Goal: Information Seeking & Learning: Check status

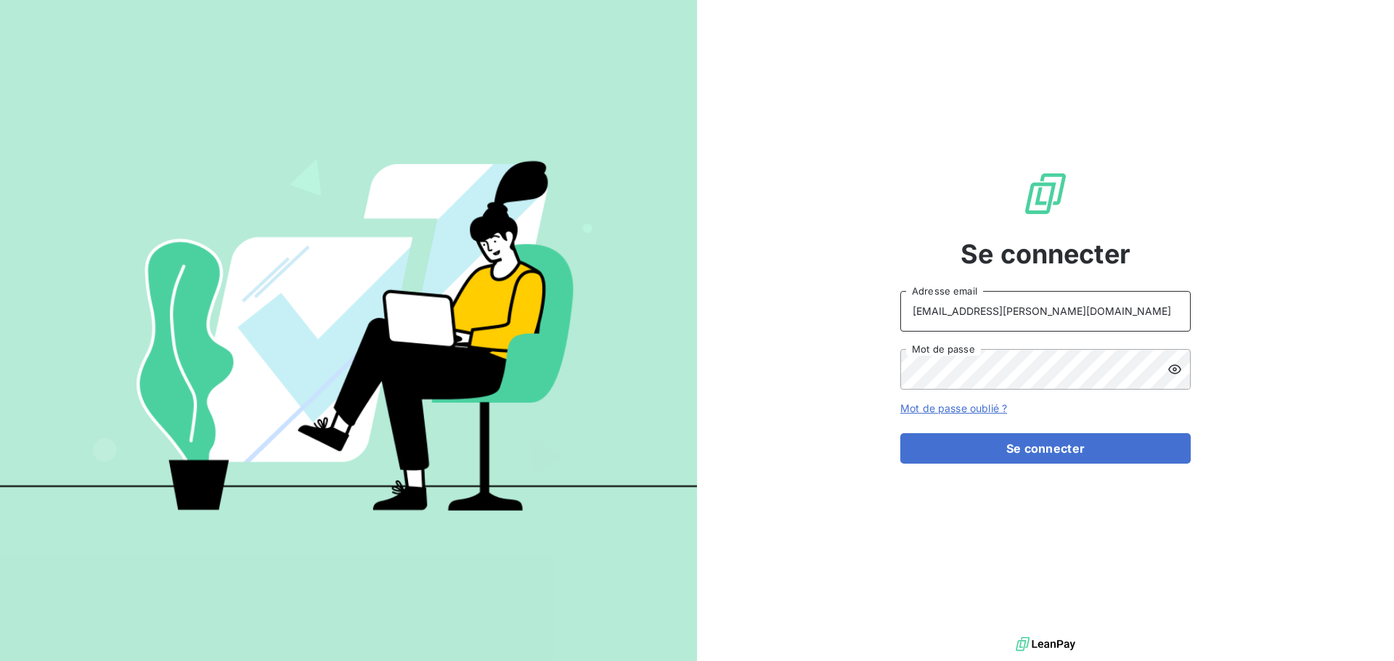
click at [1083, 314] on input "[EMAIL_ADDRESS][PERSON_NAME][DOMAIN_NAME]" at bounding box center [1045, 311] width 290 height 41
type input "[EMAIL_ADDRESS][PERSON_NAME][DOMAIN_NAME]"
click at [1063, 459] on button "Se connecter" at bounding box center [1045, 448] width 290 height 30
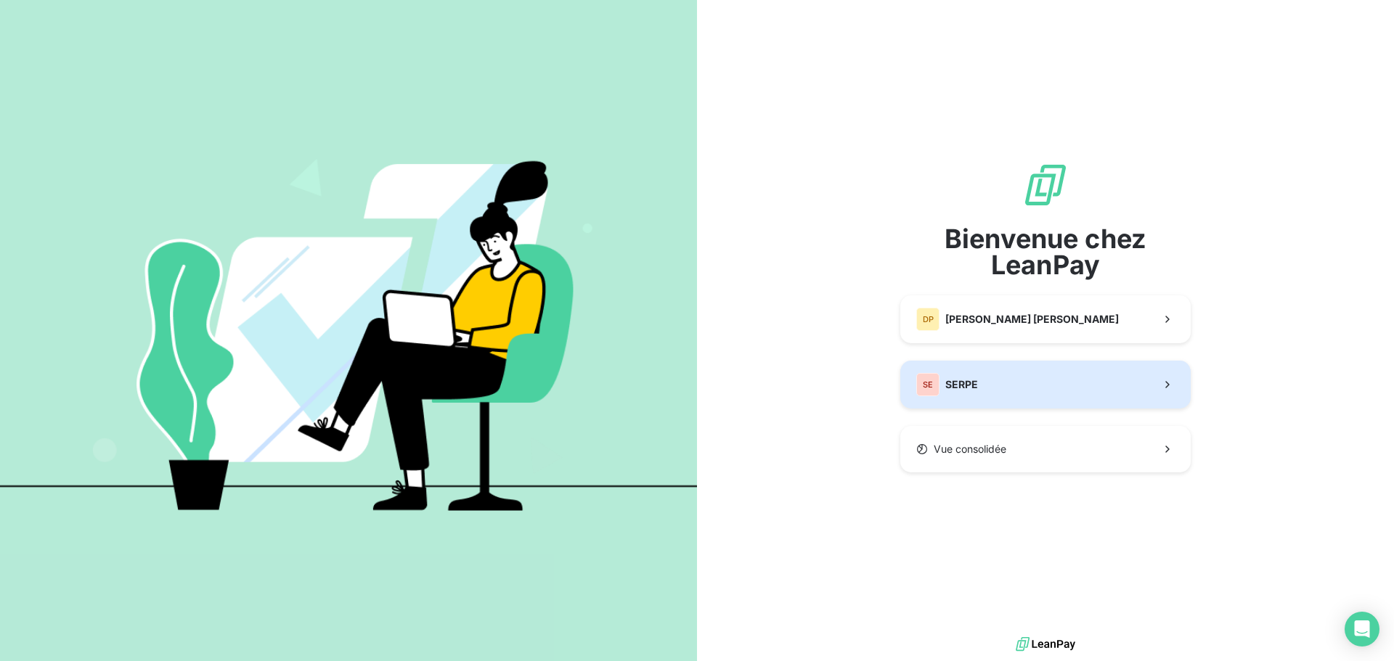
click at [1010, 396] on button "SE SERPE" at bounding box center [1045, 385] width 290 height 48
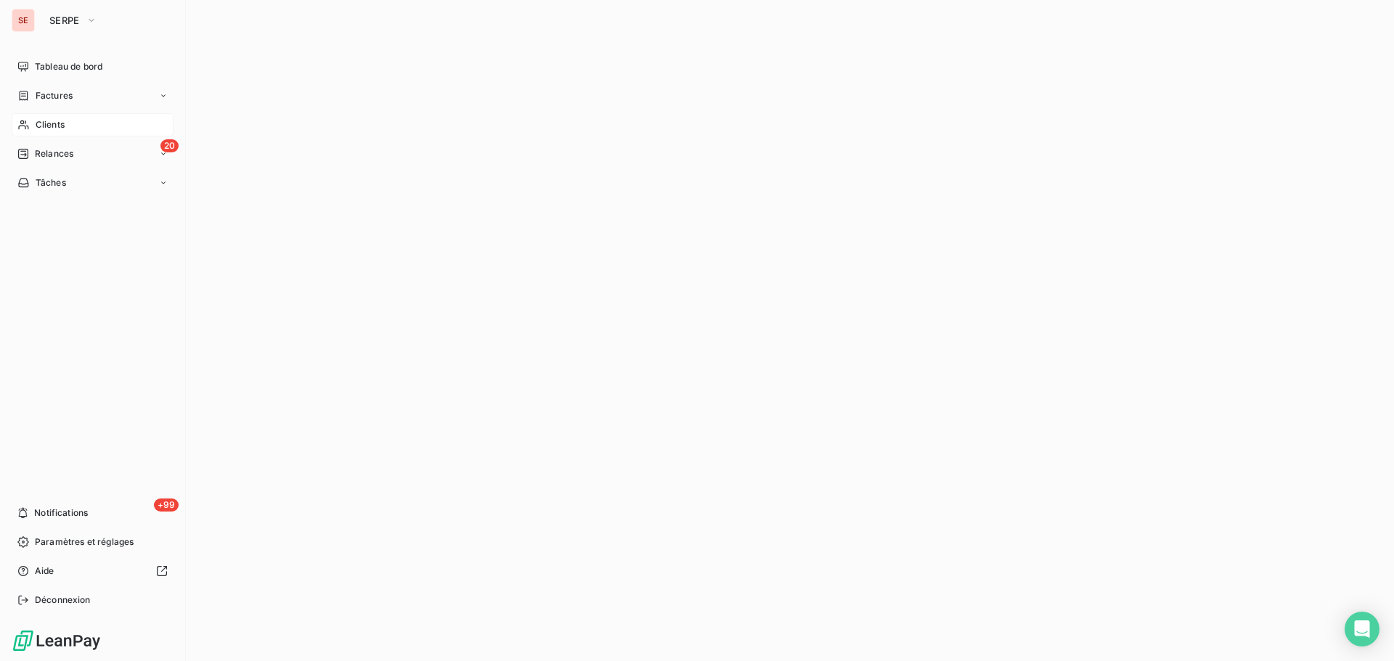
click at [60, 126] on span "Clients" at bounding box center [50, 124] width 29 height 13
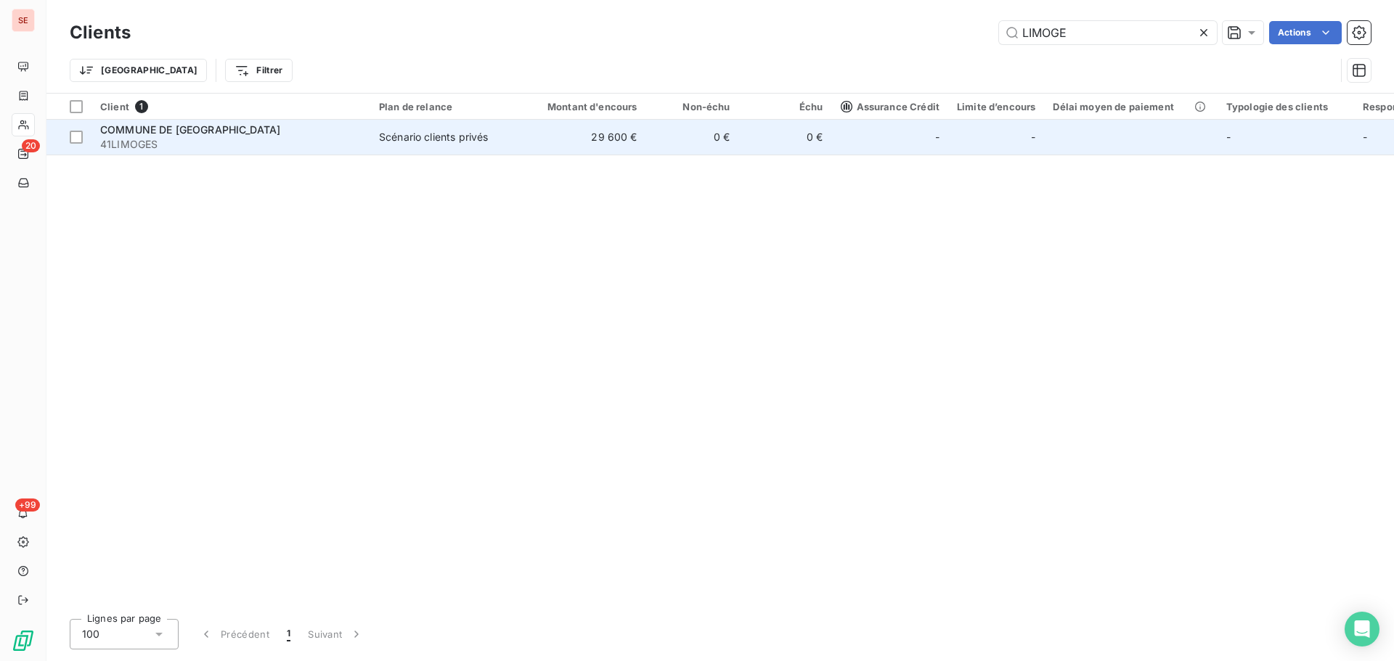
type input "LIMOGE"
click at [145, 131] on span "COMMUNE DE [GEOGRAPHIC_DATA]" at bounding box center [190, 129] width 180 height 12
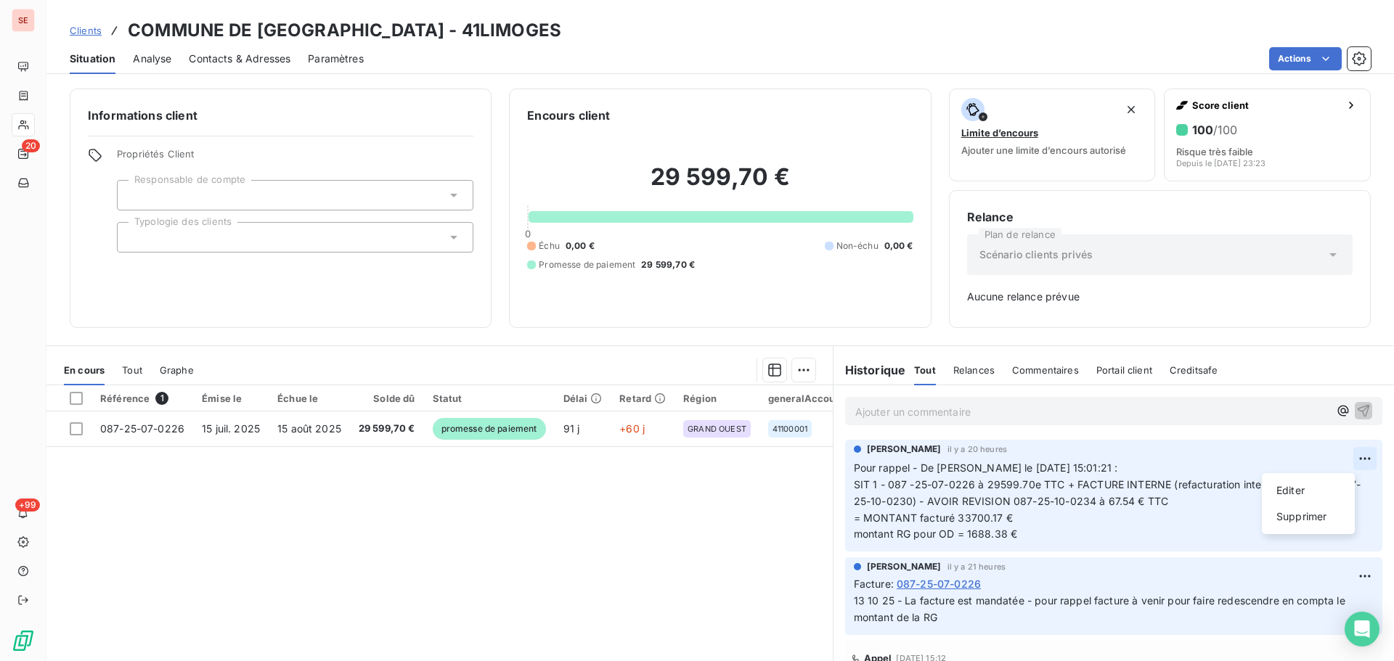
click at [1349, 455] on html "SE 20 +99 Clients COMMUNE DE [GEOGRAPHIC_DATA] - 41LIMOGES Situation Analyse Co…" at bounding box center [697, 330] width 1394 height 661
click at [1320, 486] on div "Editer" at bounding box center [1307, 490] width 81 height 23
click at [864, 422] on div "Ajouter un commentaire ﻿" at bounding box center [1113, 411] width 537 height 28
click at [867, 410] on p "Ajouter un commentaire ﻿" at bounding box center [1091, 412] width 473 height 18
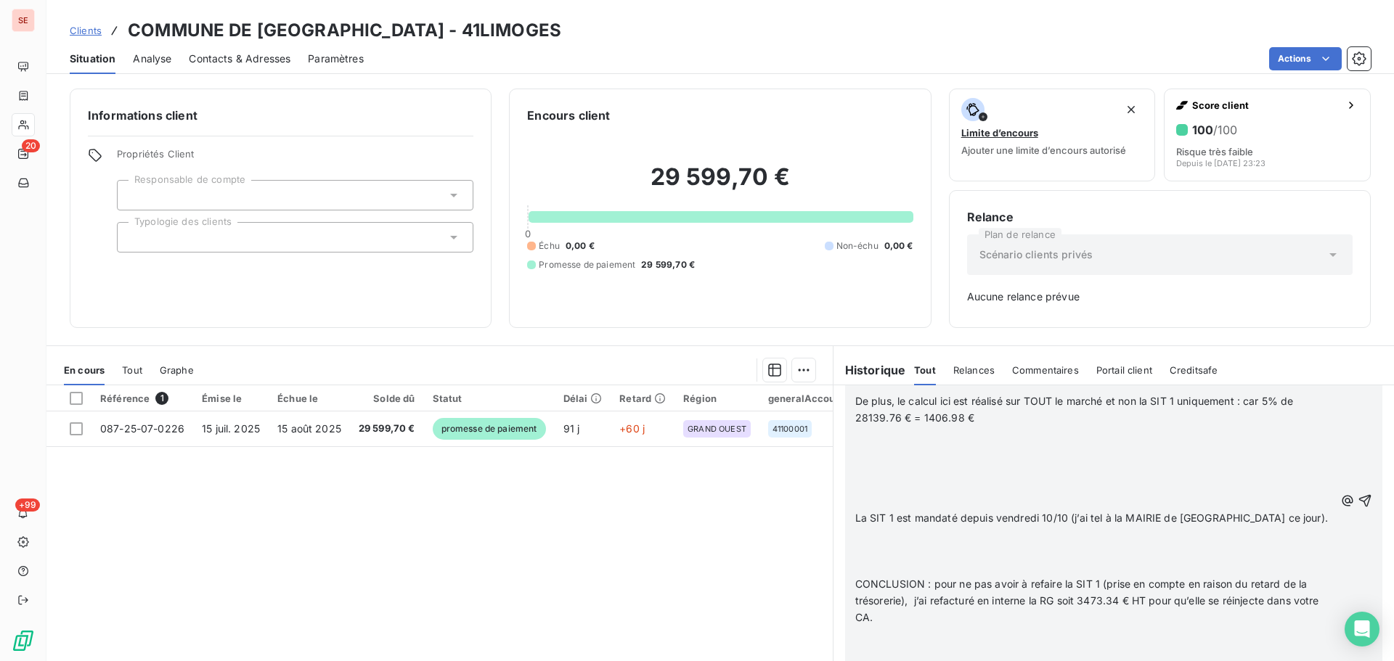
scroll to position [47, 0]
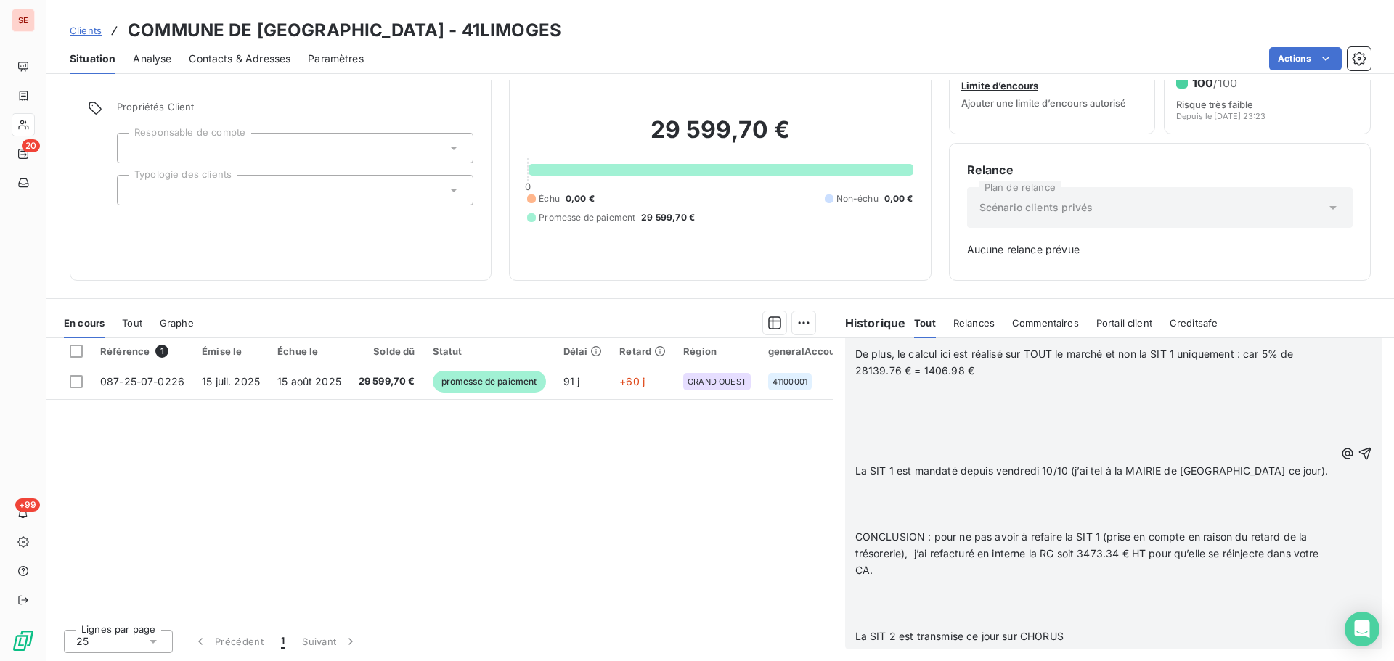
click at [1350, 452] on div "Pour info, LA SIT 1 transmise comporte une RG de 5% sur le MONTANT HT ﻿ Pour ra…" at bounding box center [1113, 454] width 537 height 392
click at [1357, 450] on icon "button" at bounding box center [1364, 453] width 15 height 15
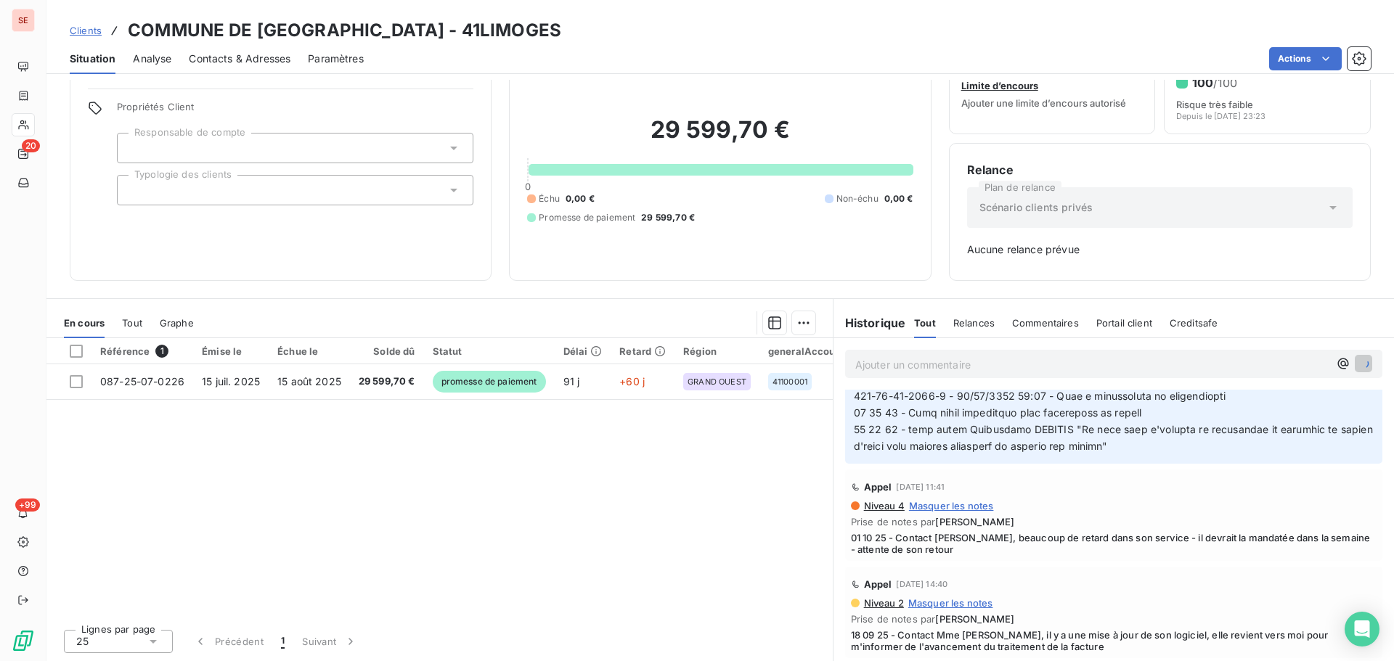
scroll to position [854, 0]
click at [580, 507] on div "Référence 1 Émise le Échue le Solde dû Statut Délai Retard Région generalAccoun…" at bounding box center [439, 477] width 786 height 279
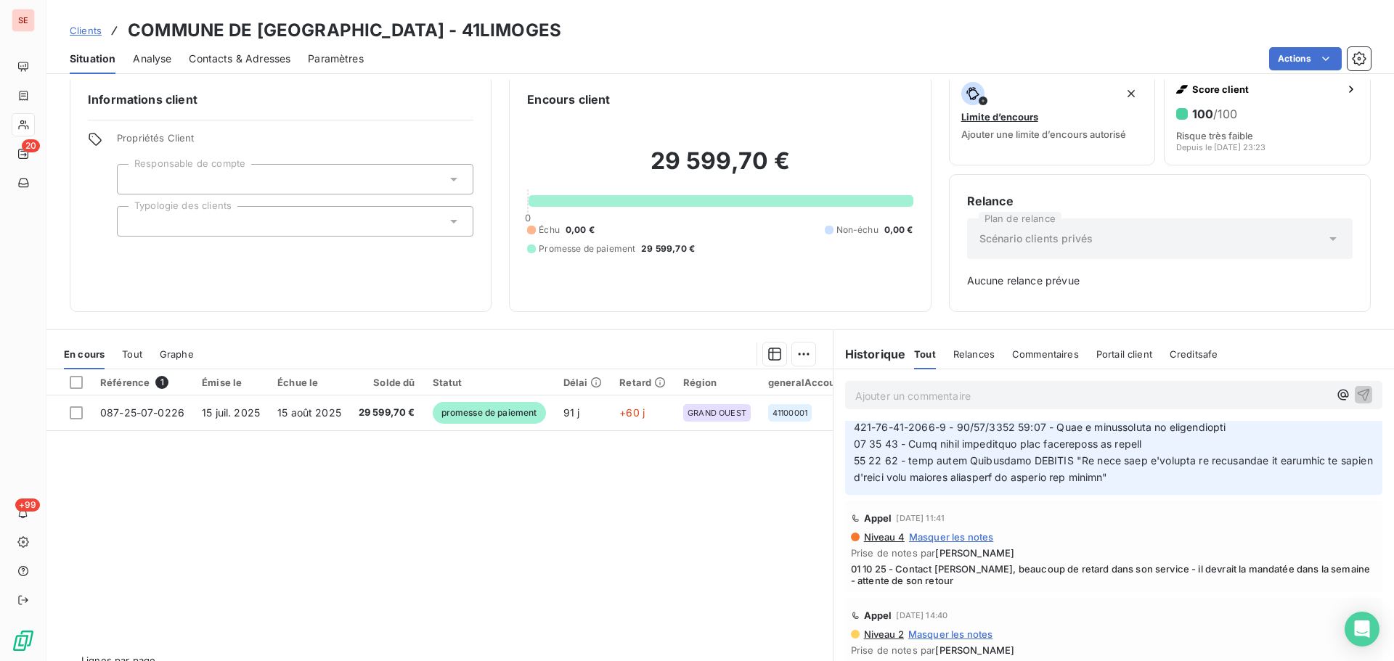
scroll to position [0, 0]
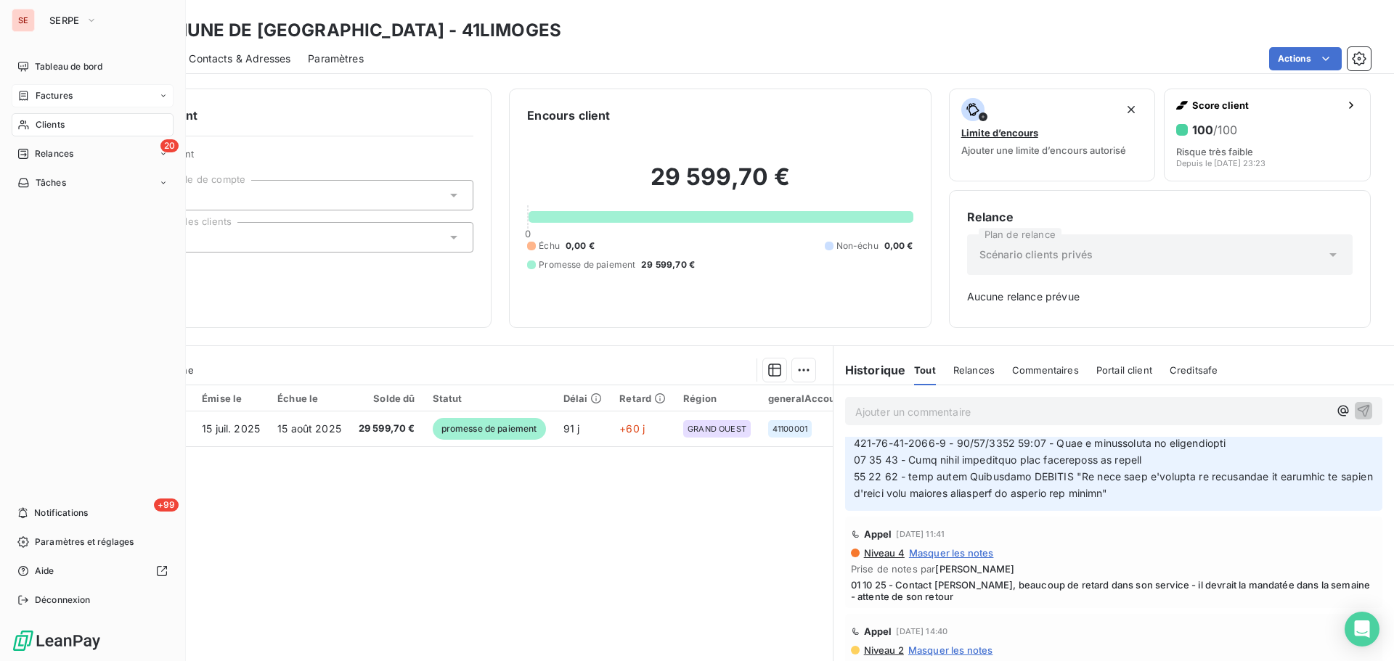
click at [46, 86] on div "Factures" at bounding box center [93, 95] width 162 height 23
click at [38, 98] on span "Factures" at bounding box center [54, 95] width 37 height 13
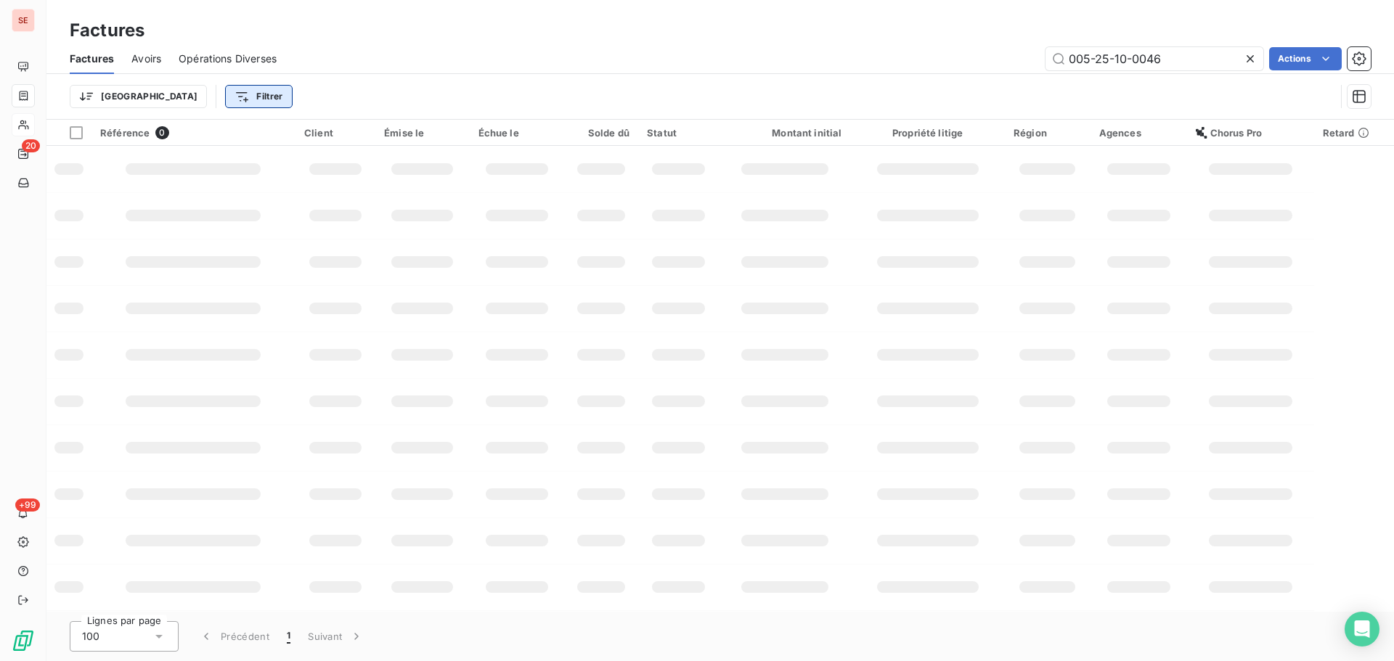
click at [199, 98] on html "SE 20 +99 Factures Factures Avoirs Opérations Diverses 005-25-10-0046 Actions T…" at bounding box center [697, 330] width 1394 height 661
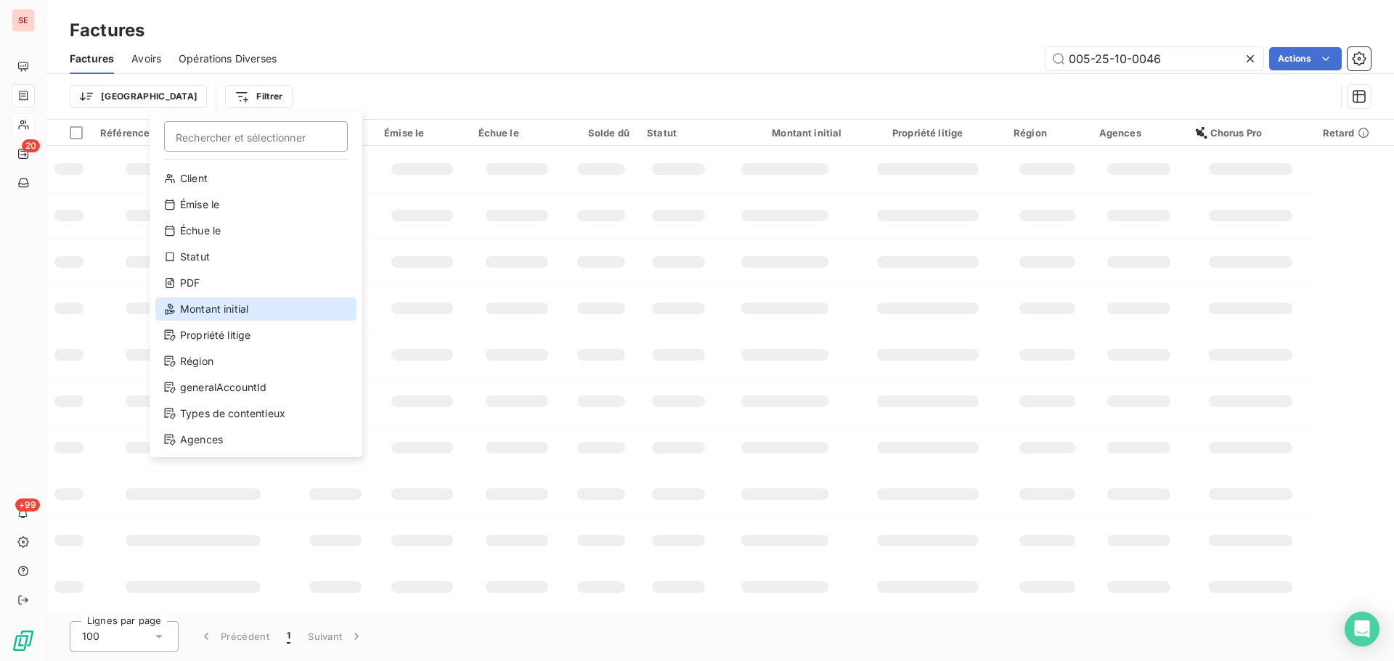
click at [229, 299] on div "Montant initial" at bounding box center [255, 309] width 201 height 23
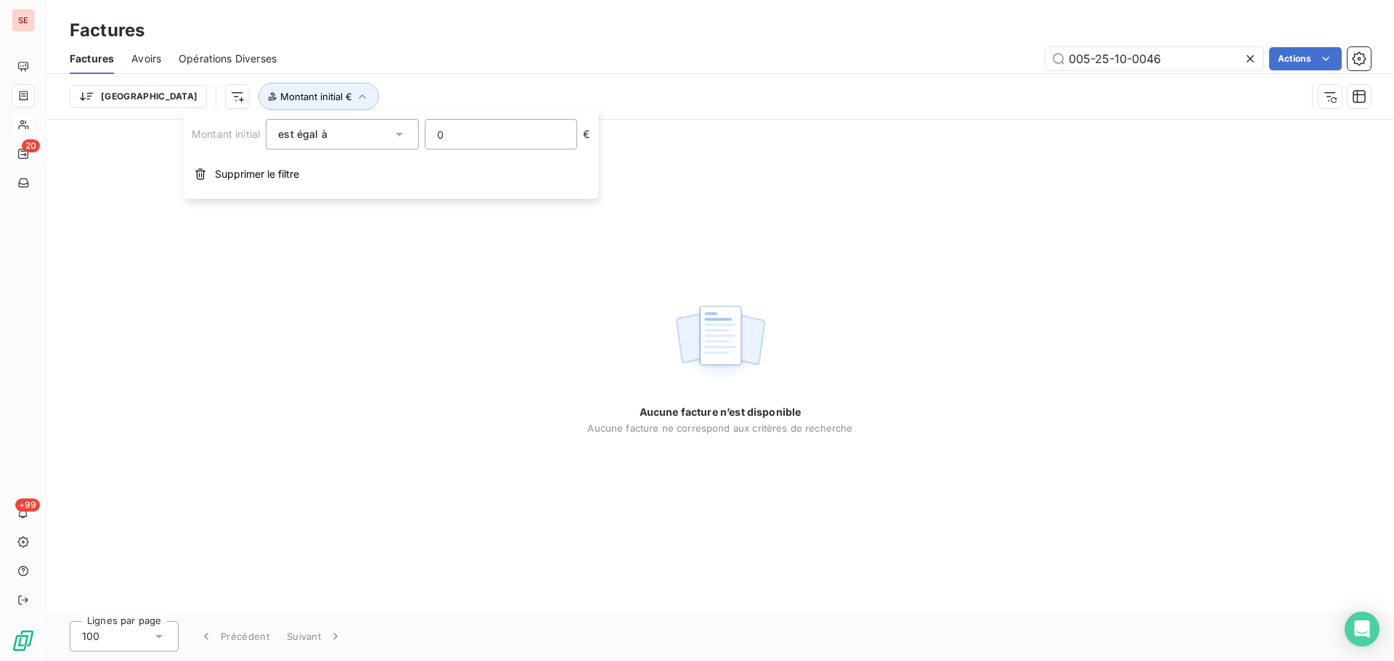
drag, startPoint x: 493, startPoint y: 128, endPoint x: 348, endPoint y: 126, distance: 145.2
click at [345, 126] on div "Montant initial est égal à 0 €" at bounding box center [391, 134] width 398 height 30
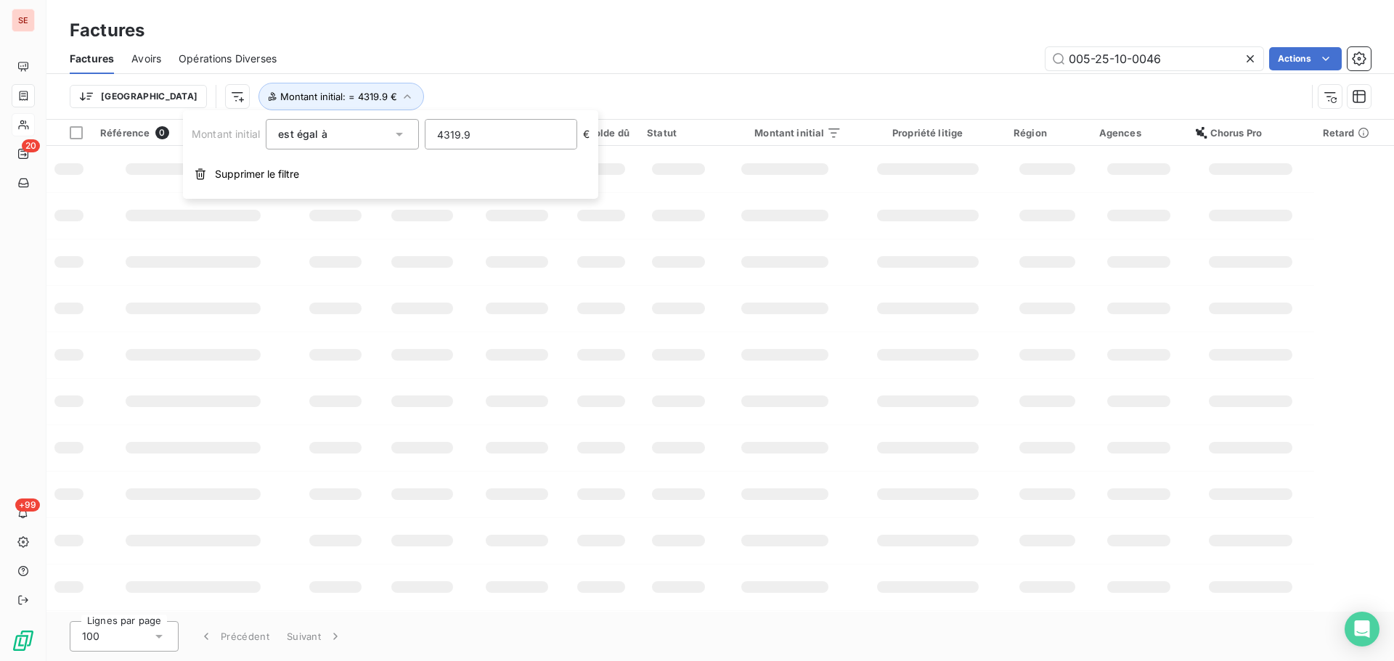
type input "4319.91"
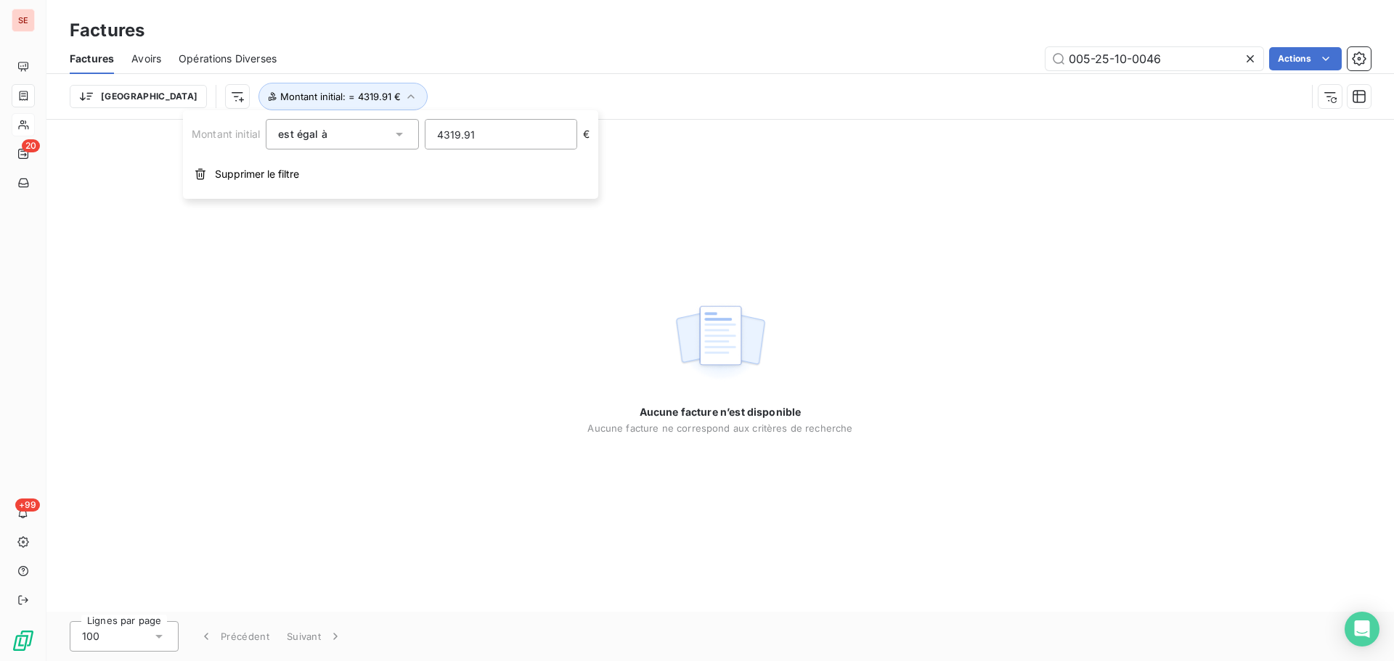
click at [1251, 57] on icon at bounding box center [1249, 58] width 7 height 7
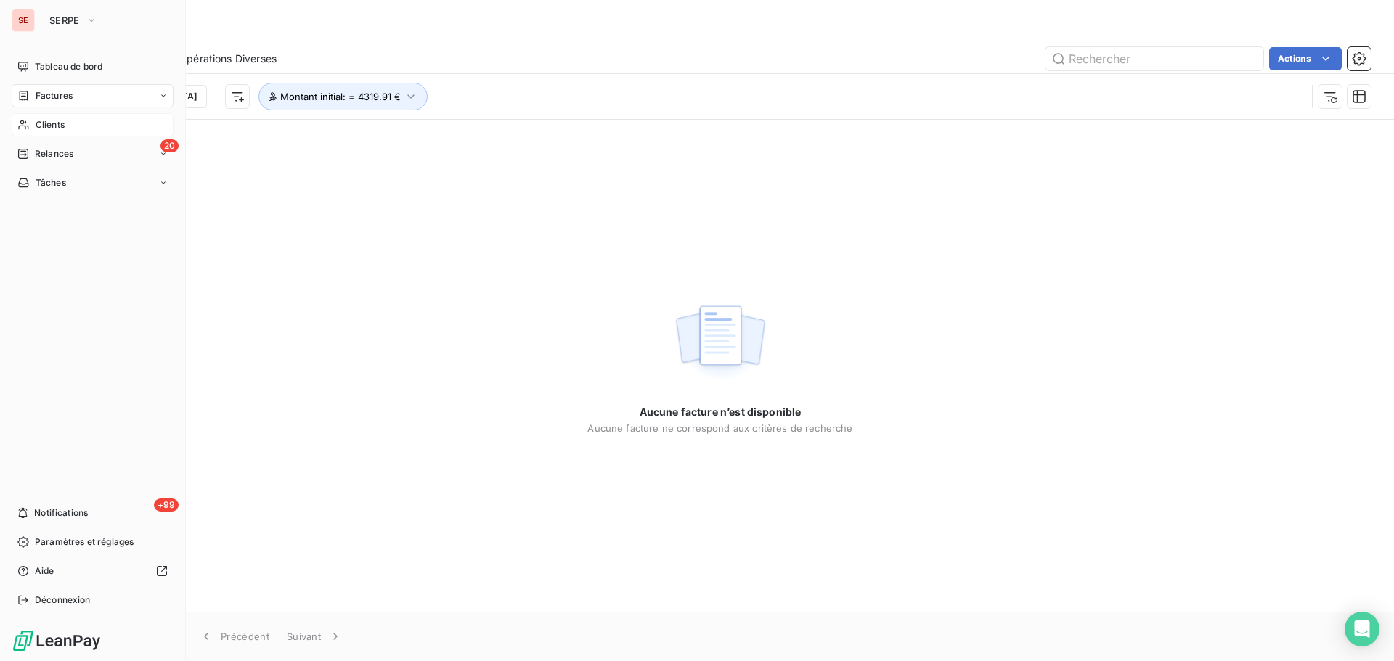
click at [59, 102] on span "Factures" at bounding box center [54, 95] width 37 height 13
click at [52, 213] on span "Clients" at bounding box center [50, 211] width 29 height 13
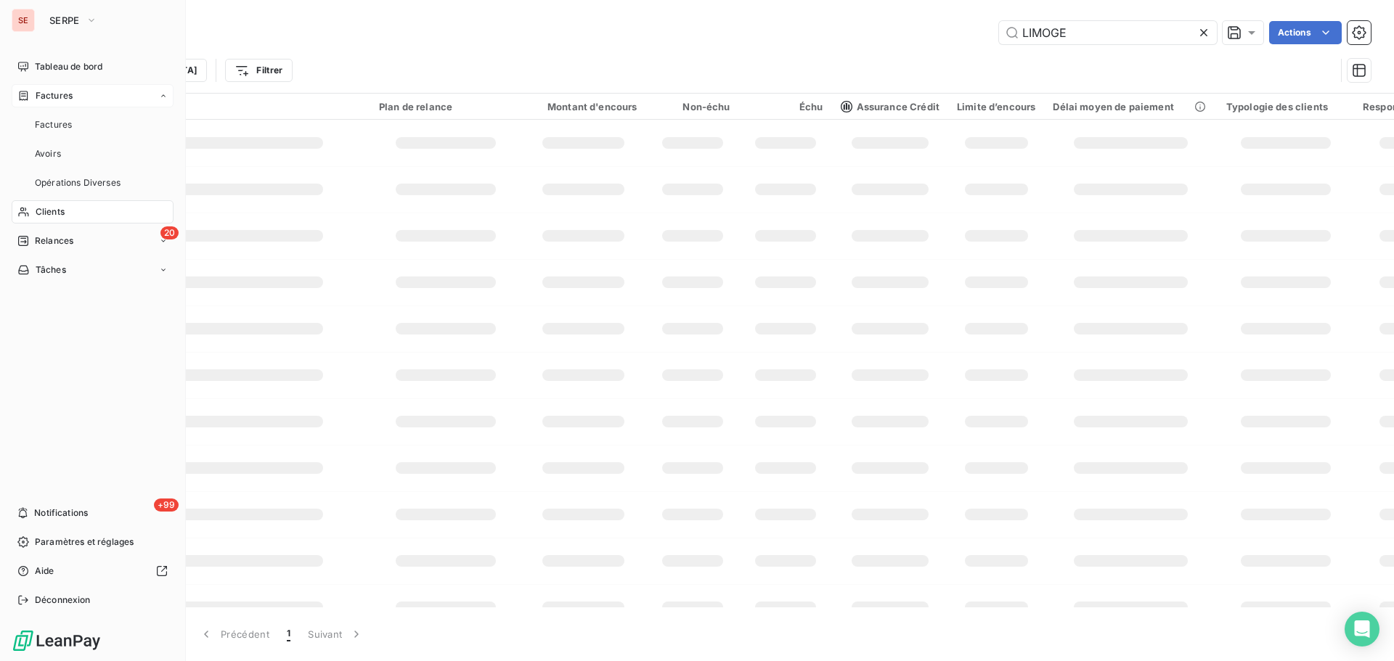
click at [68, 90] on span "Factures" at bounding box center [54, 95] width 37 height 13
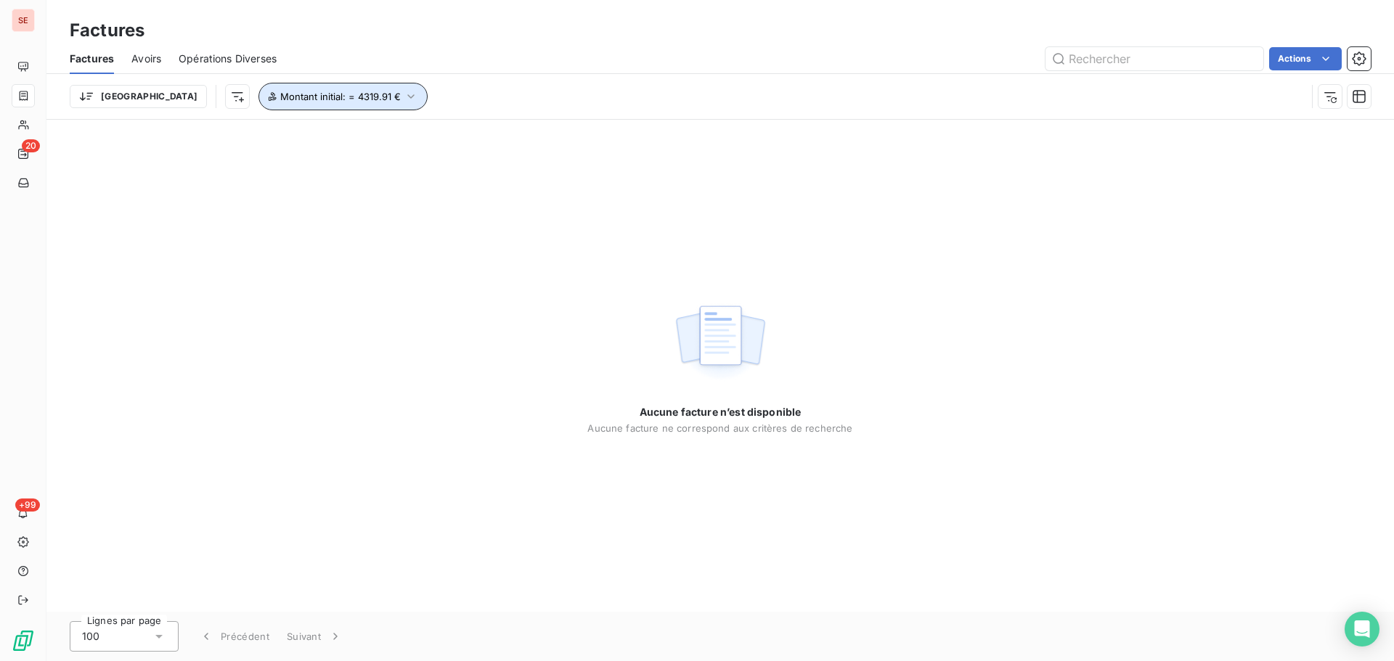
click at [404, 91] on icon "button" at bounding box center [411, 96] width 15 height 15
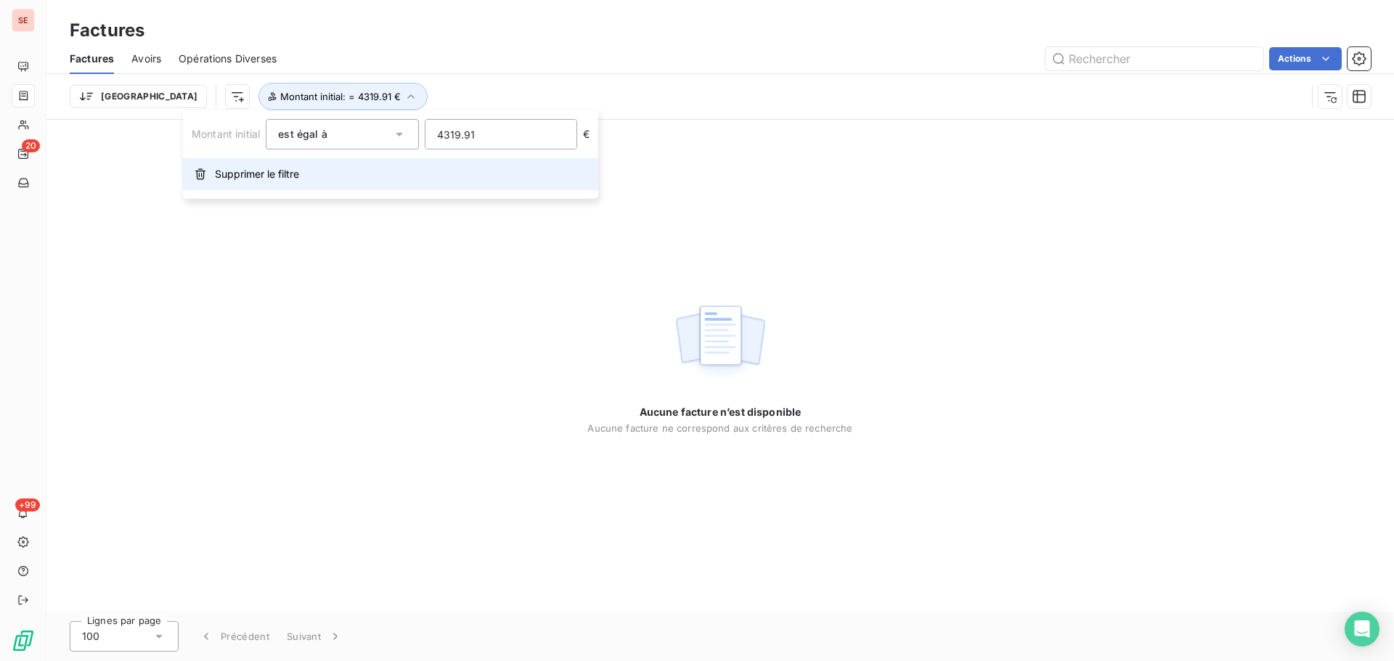
click at [315, 176] on button "Supprimer le filtre" at bounding box center [390, 174] width 415 height 32
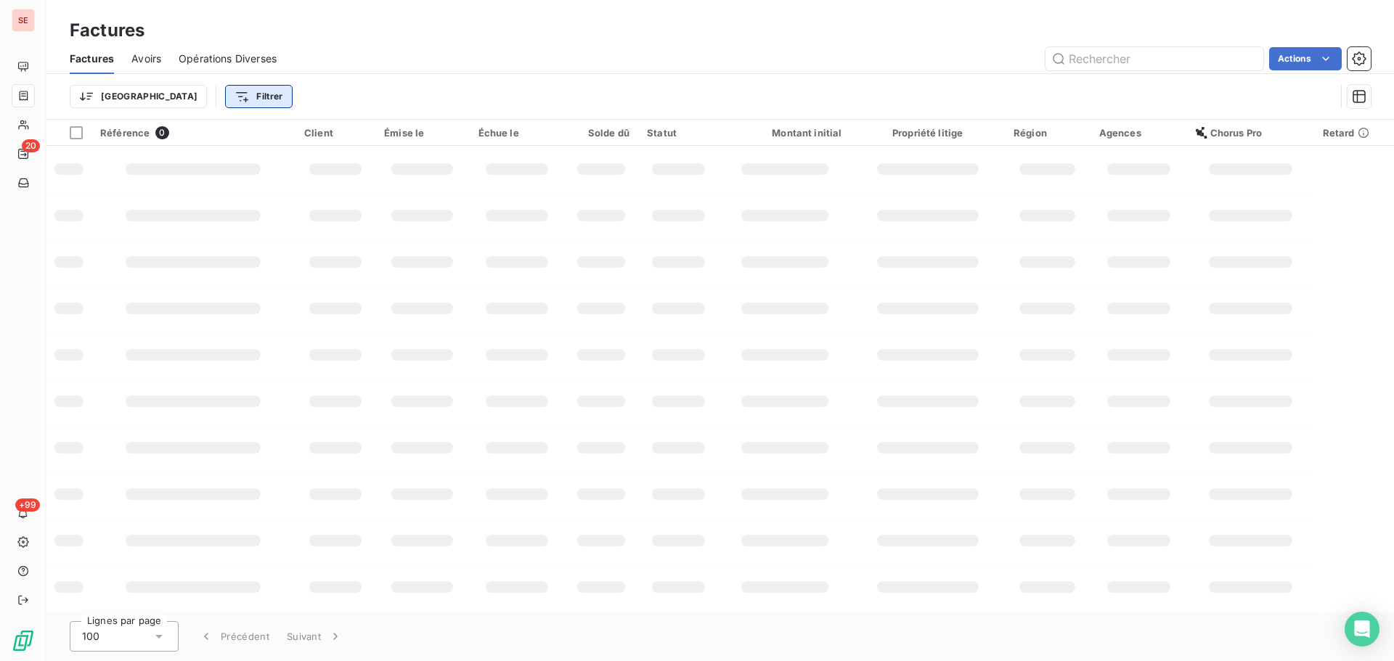
click at [181, 96] on html "SE 20 +99 Factures Factures Avoirs Opérations Diverses Actions Trier Filtrer Ré…" at bounding box center [697, 330] width 1394 height 661
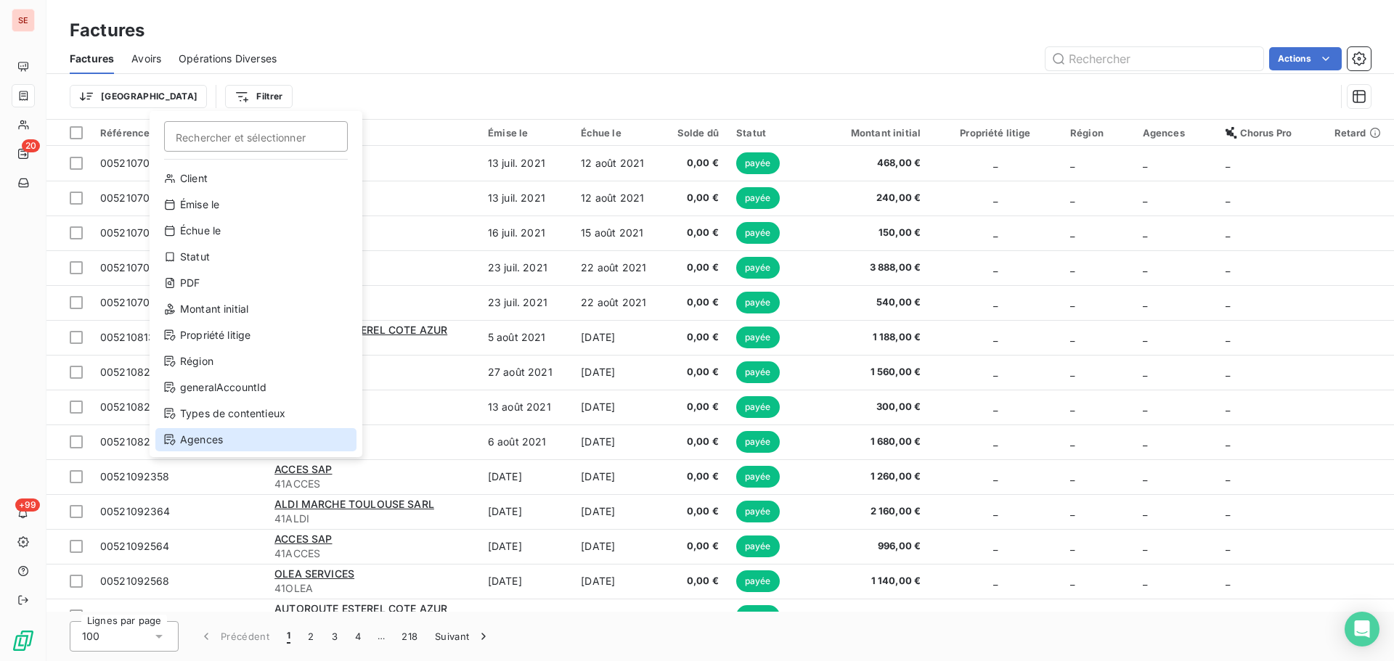
click at [227, 437] on div "Agences" at bounding box center [255, 439] width 201 height 23
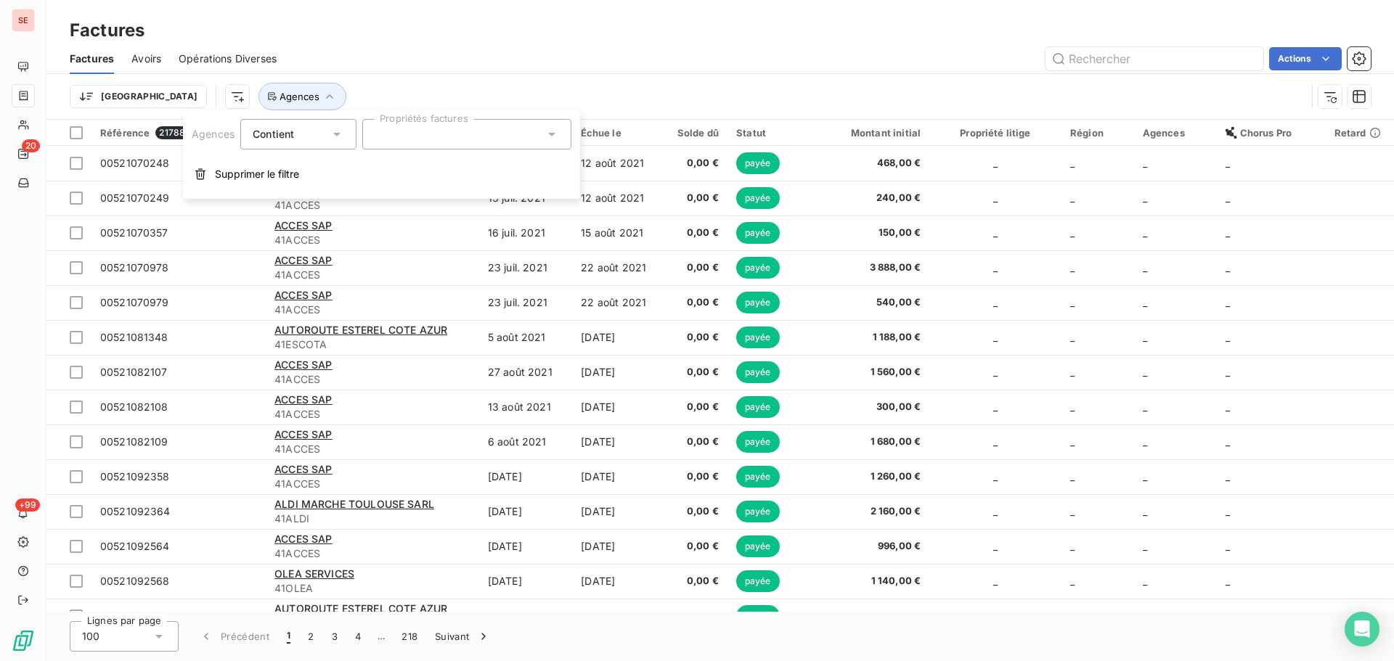
click at [510, 124] on div at bounding box center [466, 134] width 209 height 30
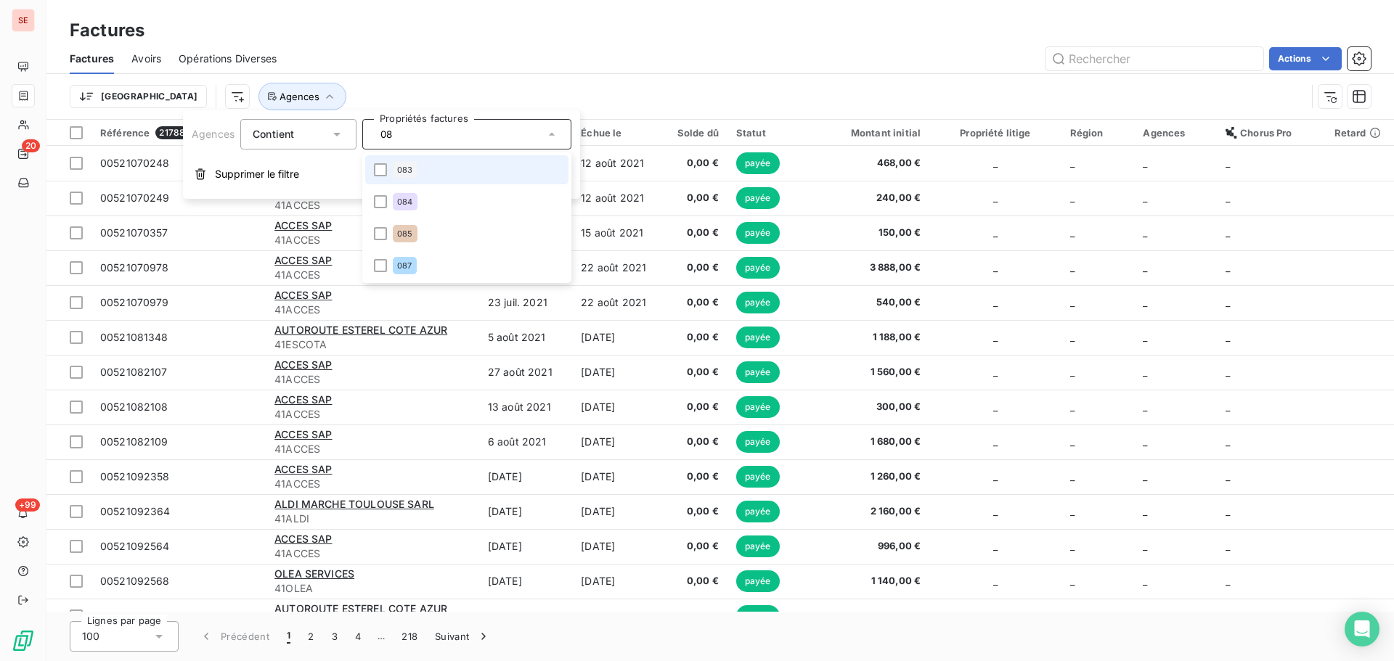
type input "085"
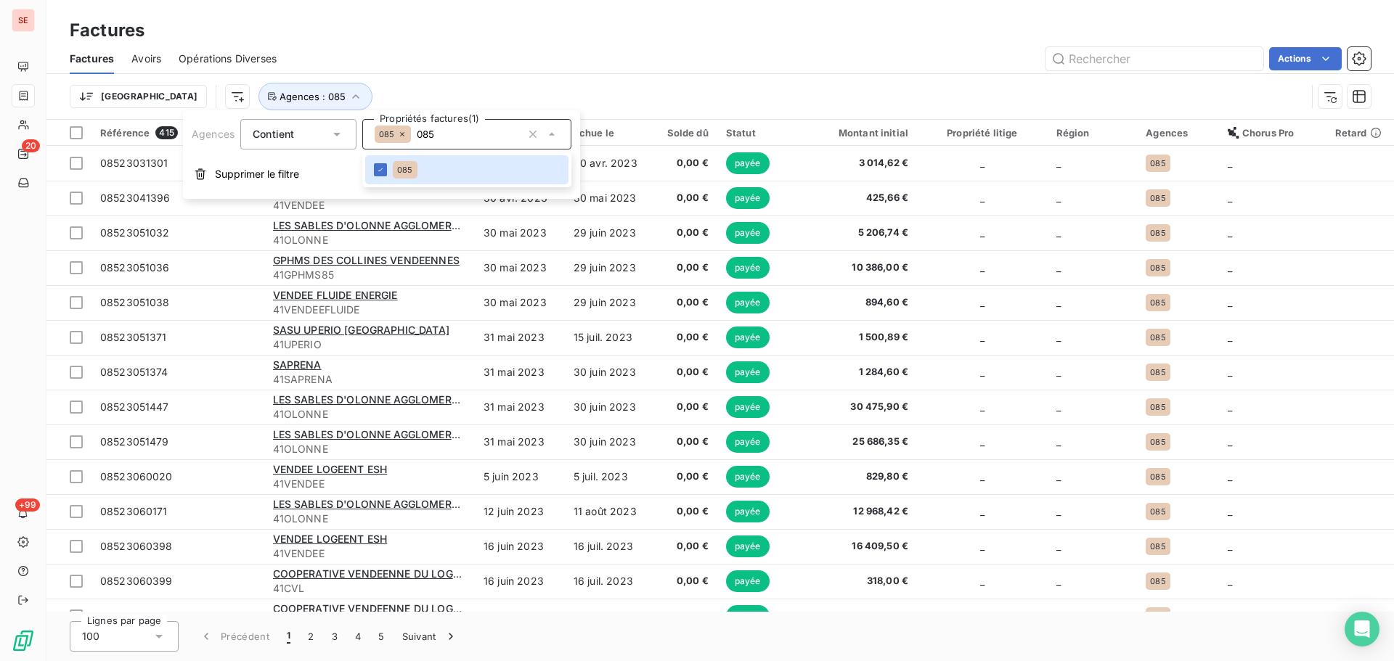
click at [557, 77] on div "Trier Agences : 085" at bounding box center [720, 96] width 1301 height 45
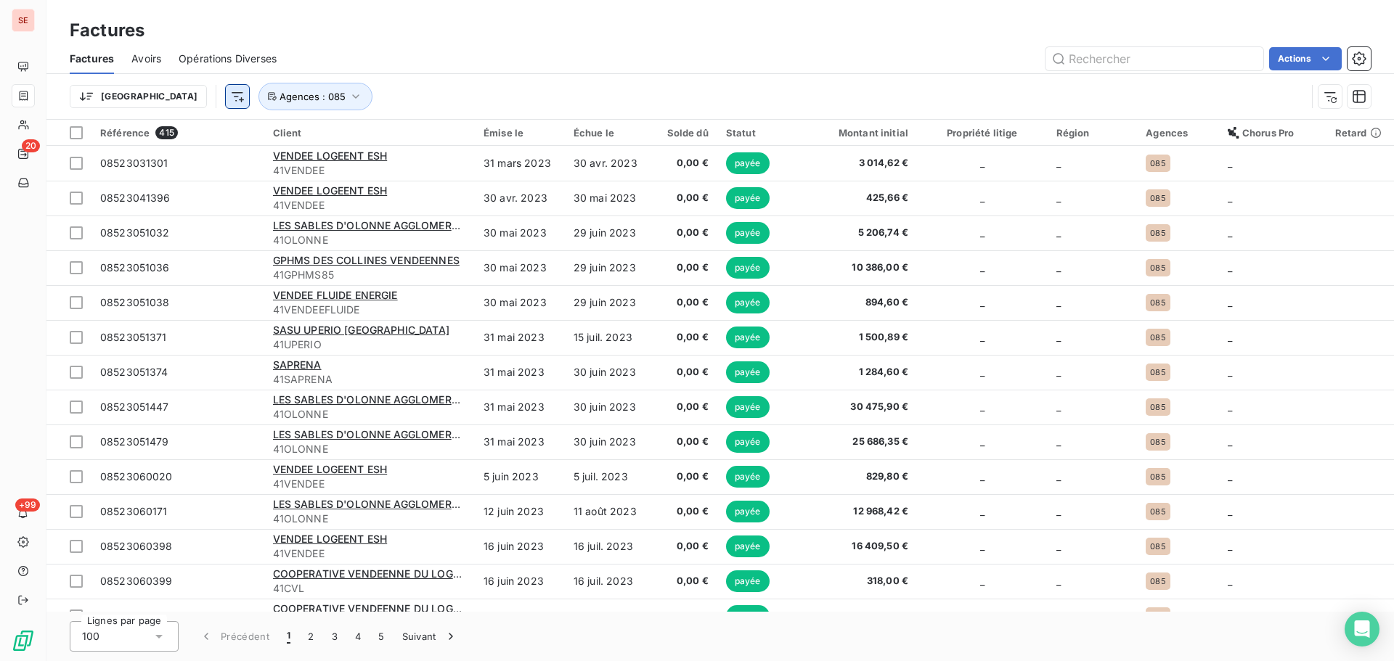
click at [153, 96] on html "SE 20 +99 Factures Factures Avoirs Opérations Diverses Actions Trier Agences : …" at bounding box center [697, 330] width 1394 height 661
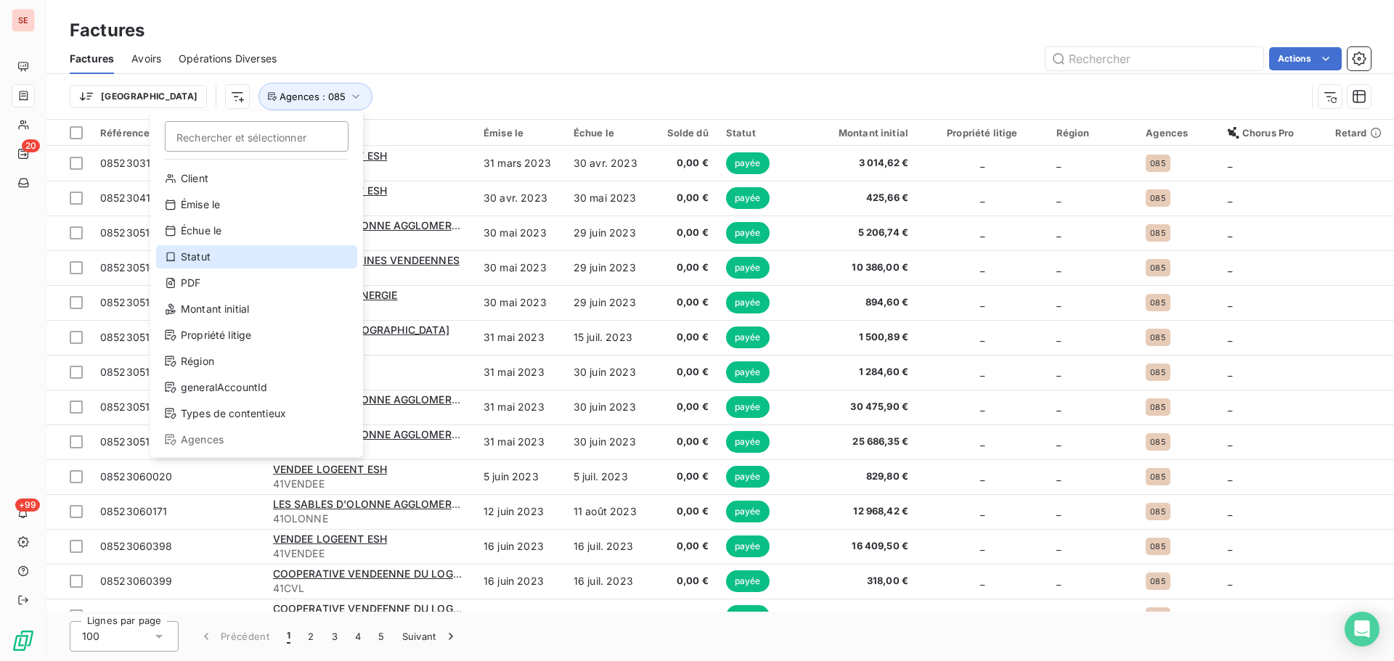
click at [224, 260] on div "Statut" at bounding box center [256, 256] width 201 height 23
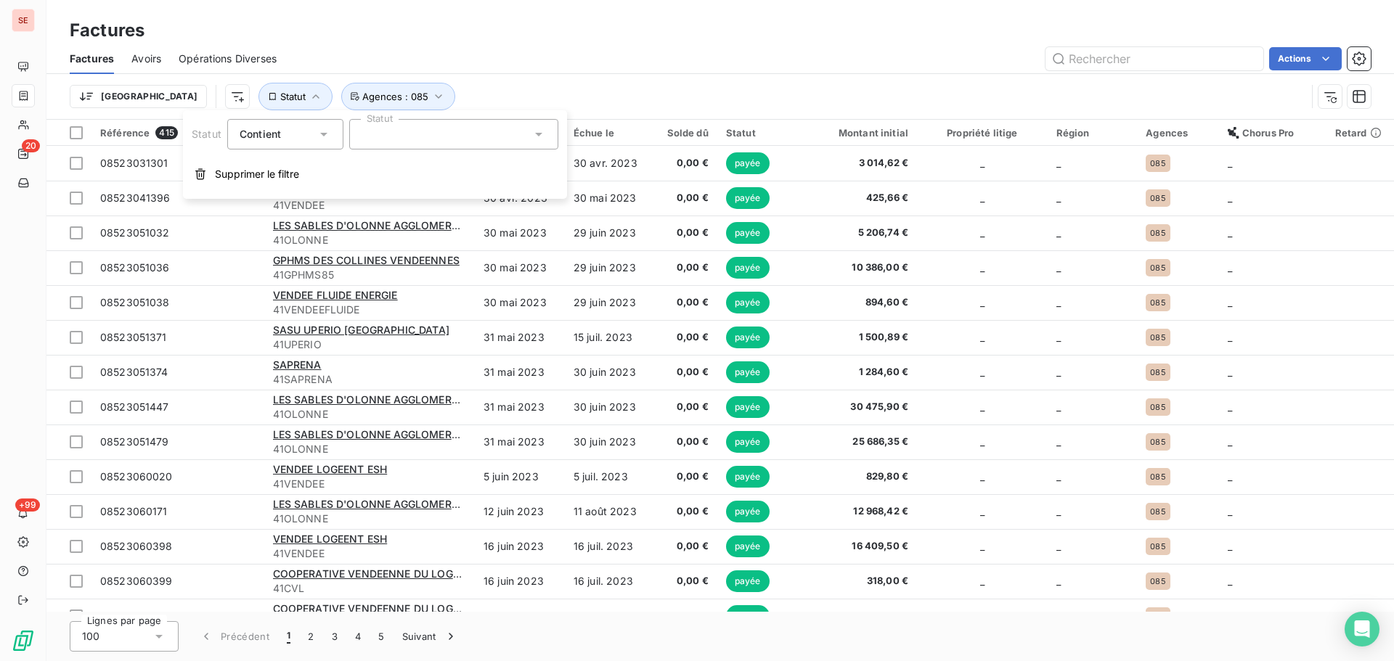
click at [449, 139] on div at bounding box center [453, 134] width 209 height 30
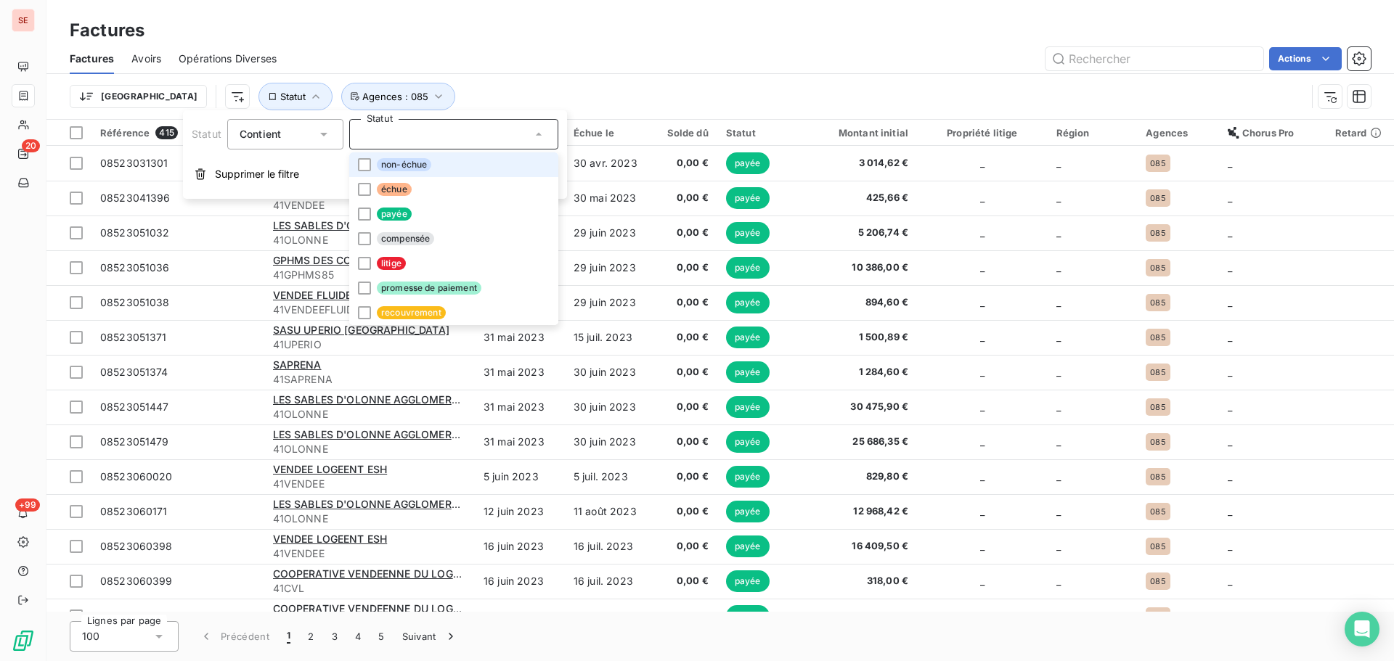
click at [446, 168] on li "non-échue" at bounding box center [453, 164] width 209 height 25
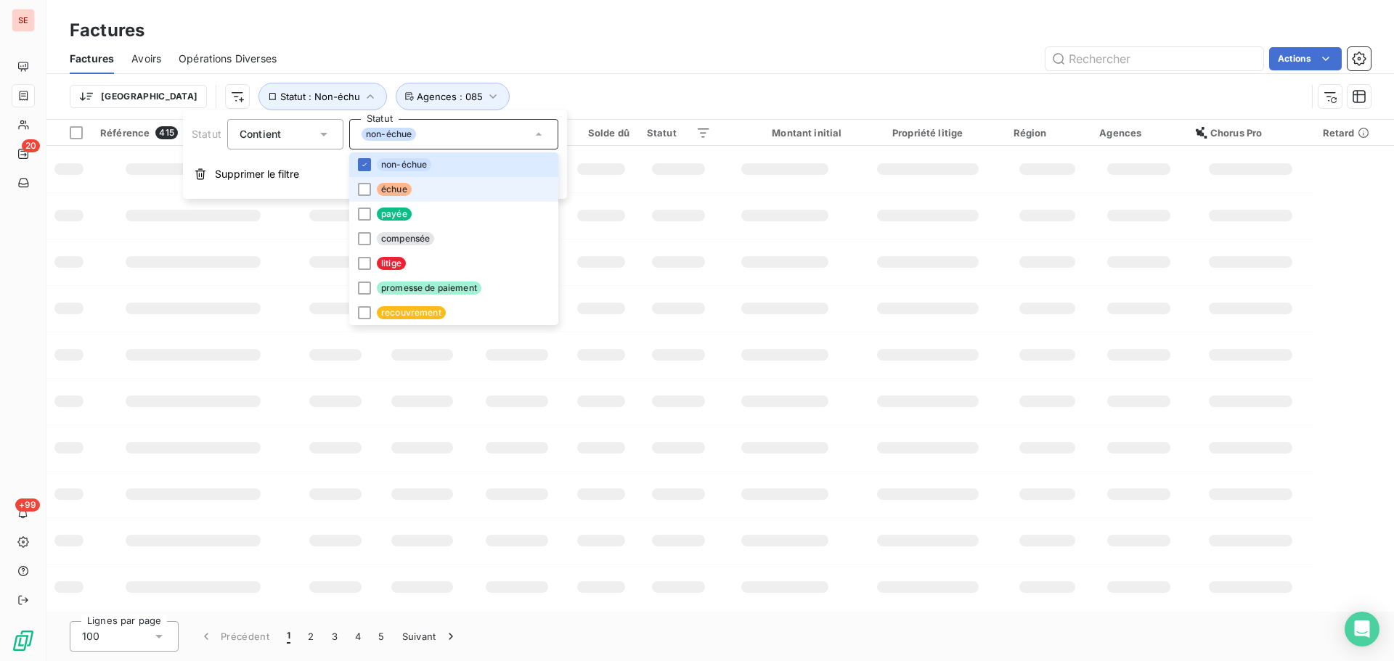
click at [445, 187] on li "échue" at bounding box center [453, 189] width 209 height 25
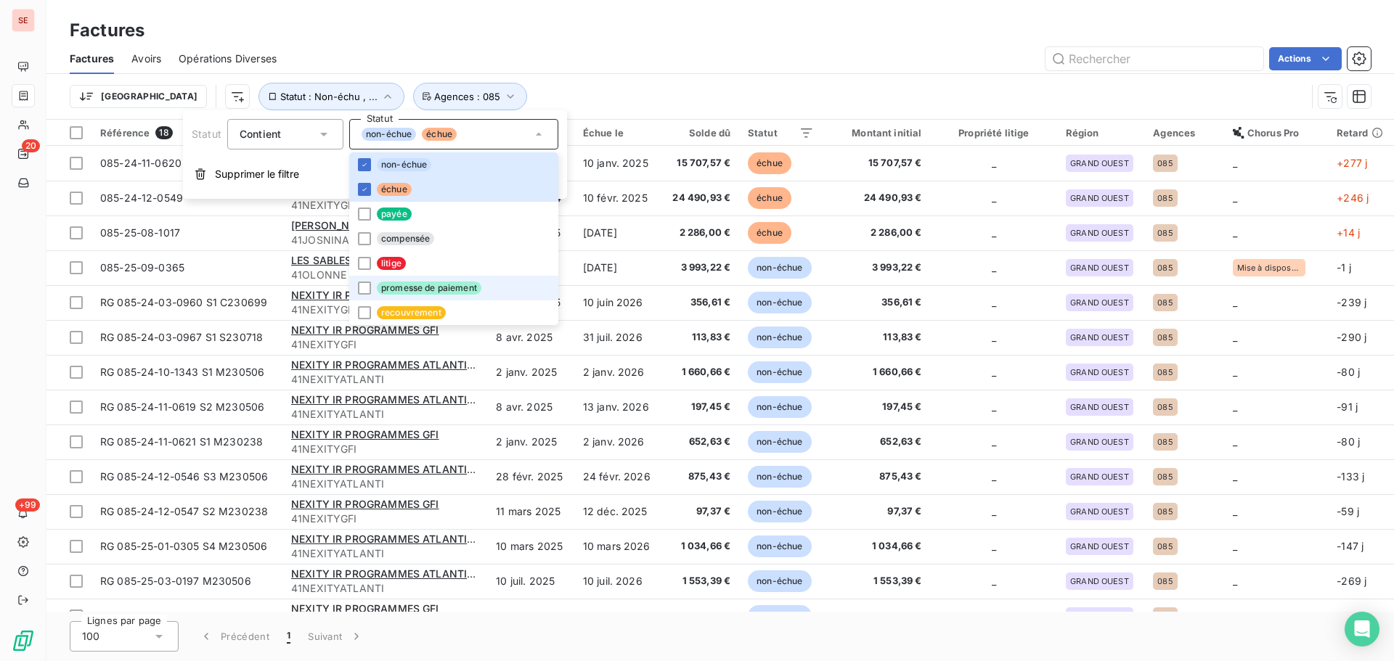
click at [456, 289] on span "promesse de paiement" at bounding box center [429, 288] width 105 height 13
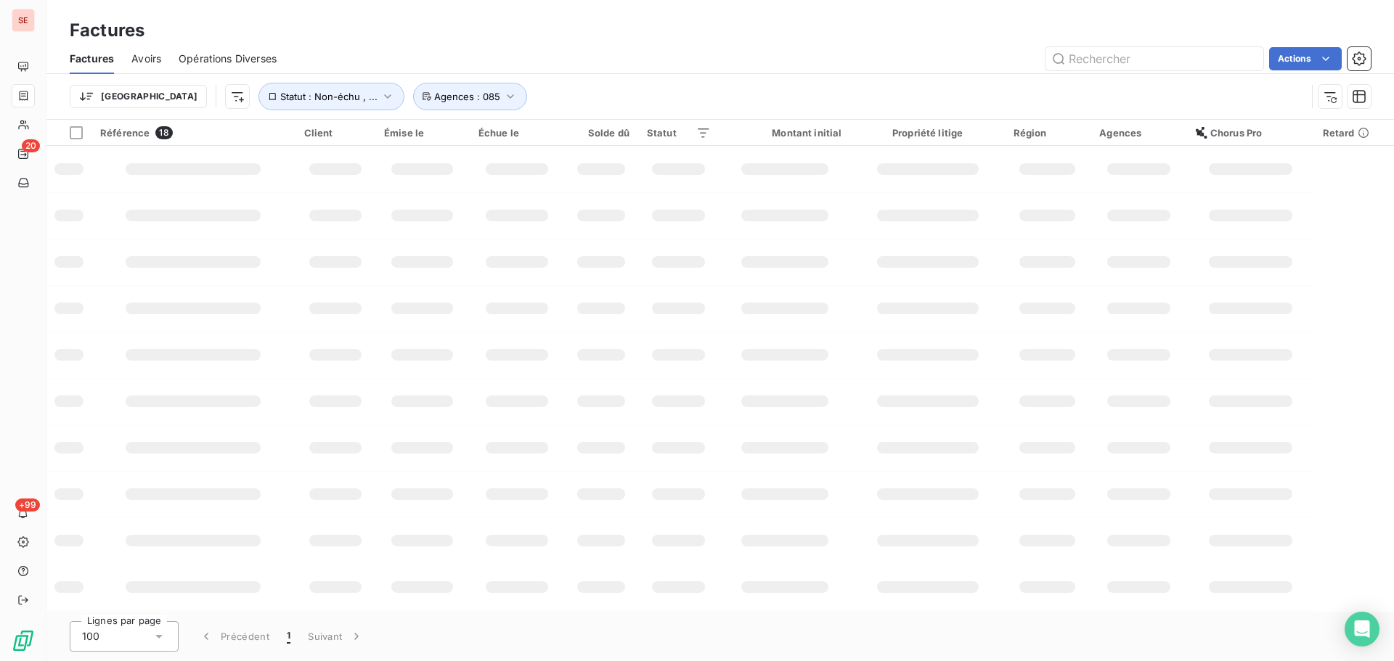
click at [641, 90] on div "Trier Statut : Non-échu , ... Agences : 085" at bounding box center [688, 97] width 1236 height 28
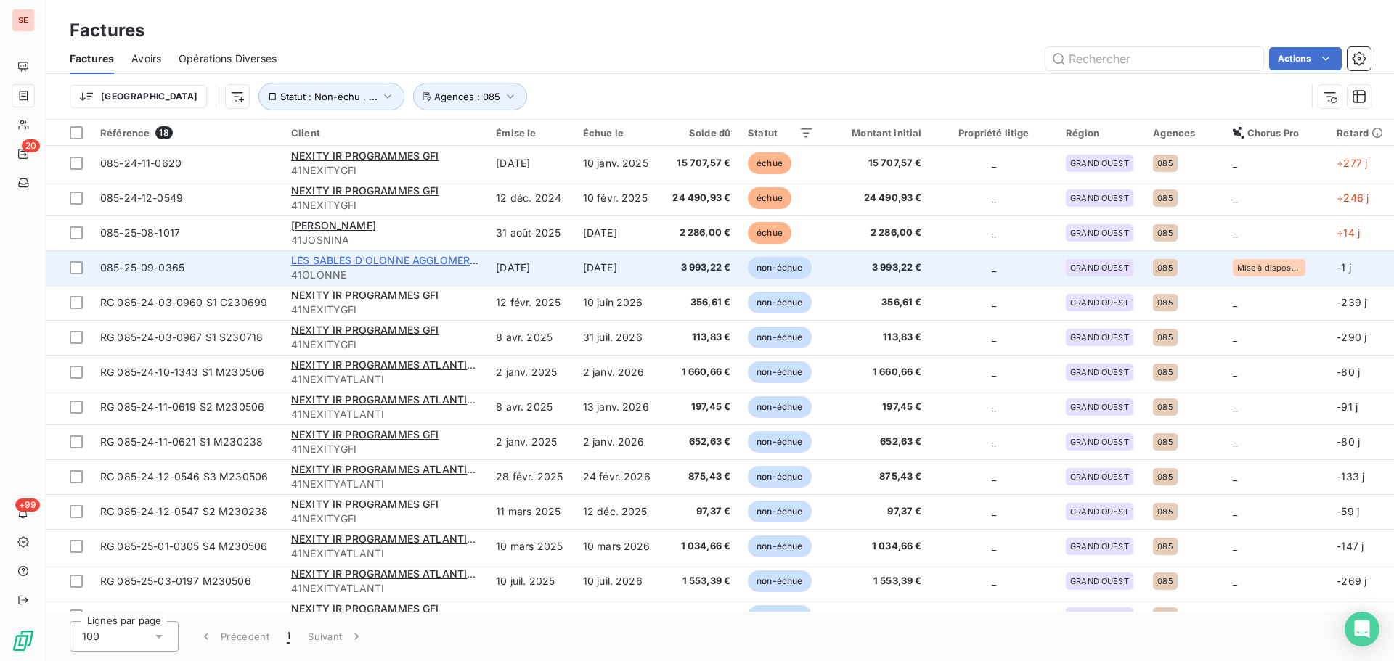
click at [401, 262] on span "LES SABLES D'OLONNE AGGLOMERATION" at bounding box center [396, 260] width 211 height 12
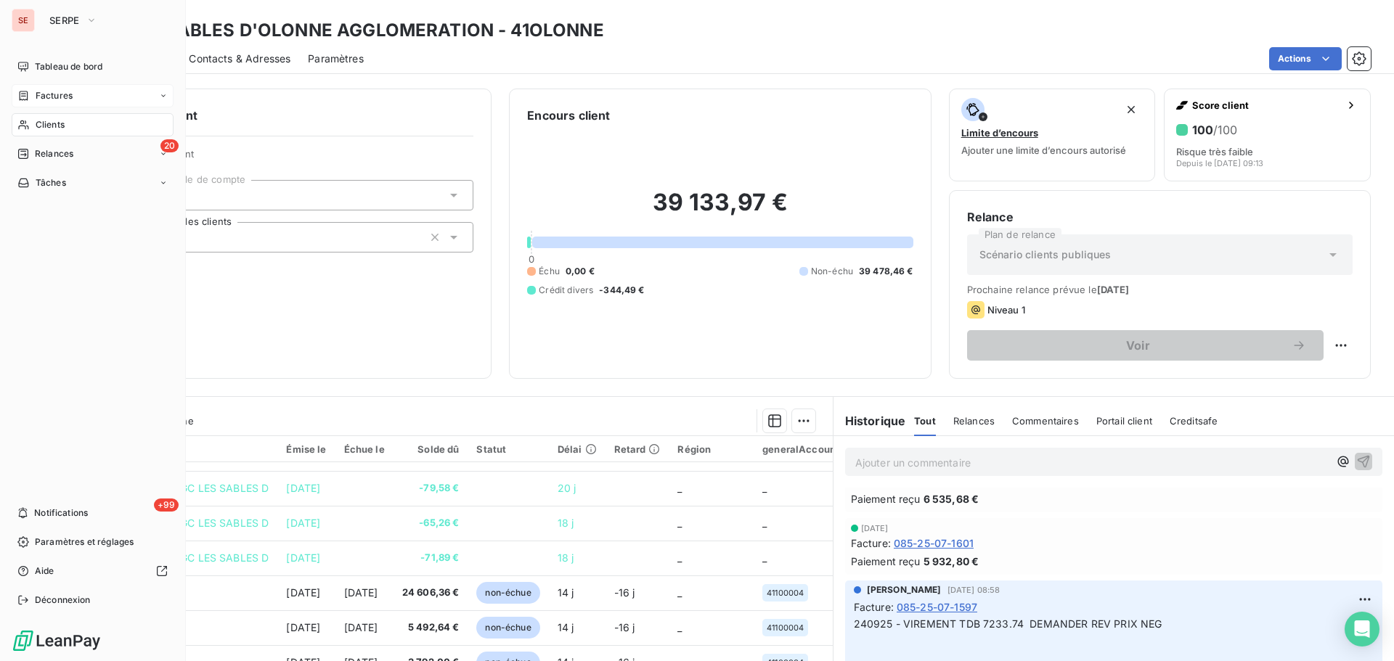
click at [33, 91] on div "Factures" at bounding box center [44, 95] width 55 height 13
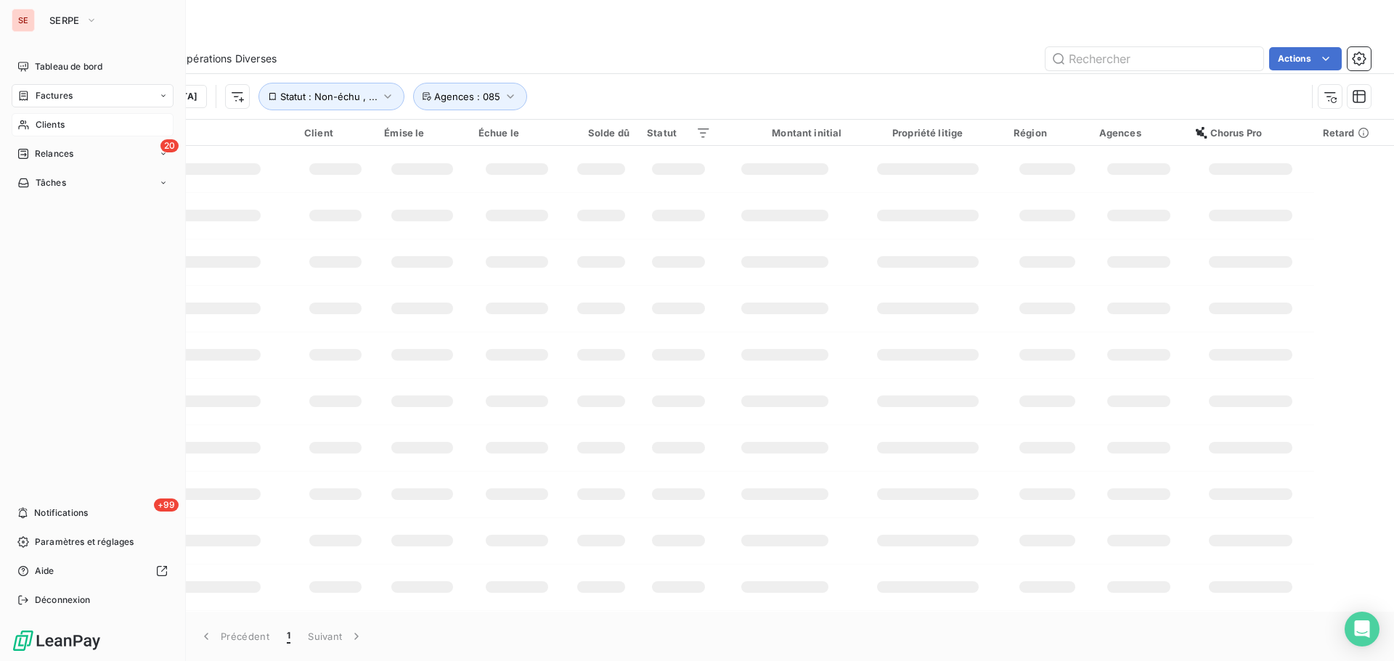
click at [41, 127] on span "Clients" at bounding box center [50, 124] width 29 height 13
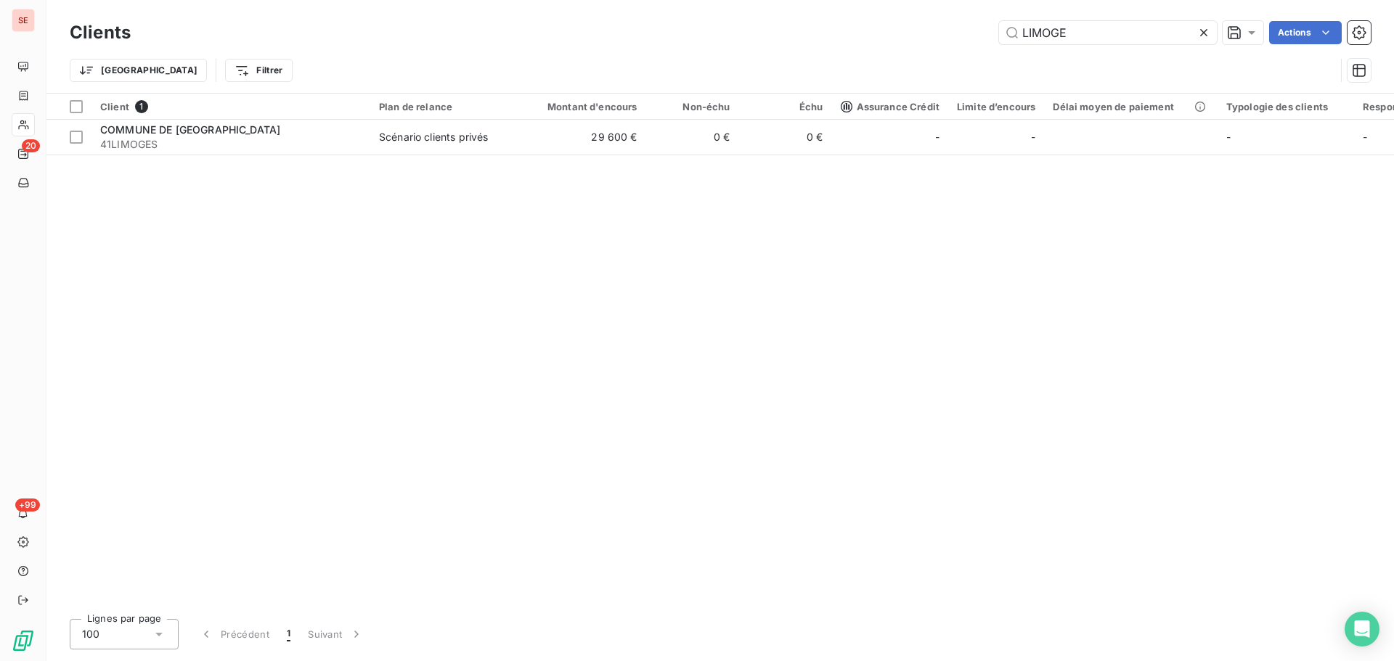
drag, startPoint x: 1097, startPoint y: 29, endPoint x: 883, endPoint y: 20, distance: 213.6
click at [888, 20] on div "Clients LIMOGE Actions" at bounding box center [720, 32] width 1301 height 30
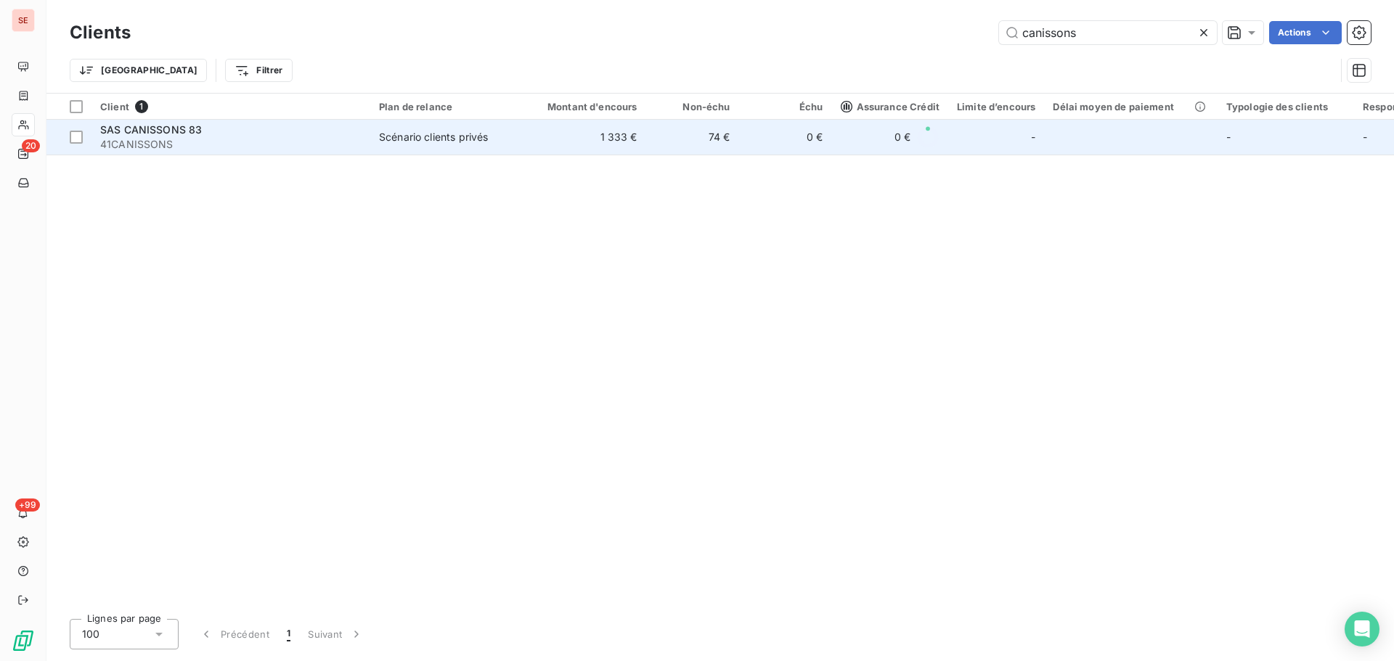
type input "canissons"
click at [552, 147] on td "1 333 €" at bounding box center [583, 137] width 125 height 35
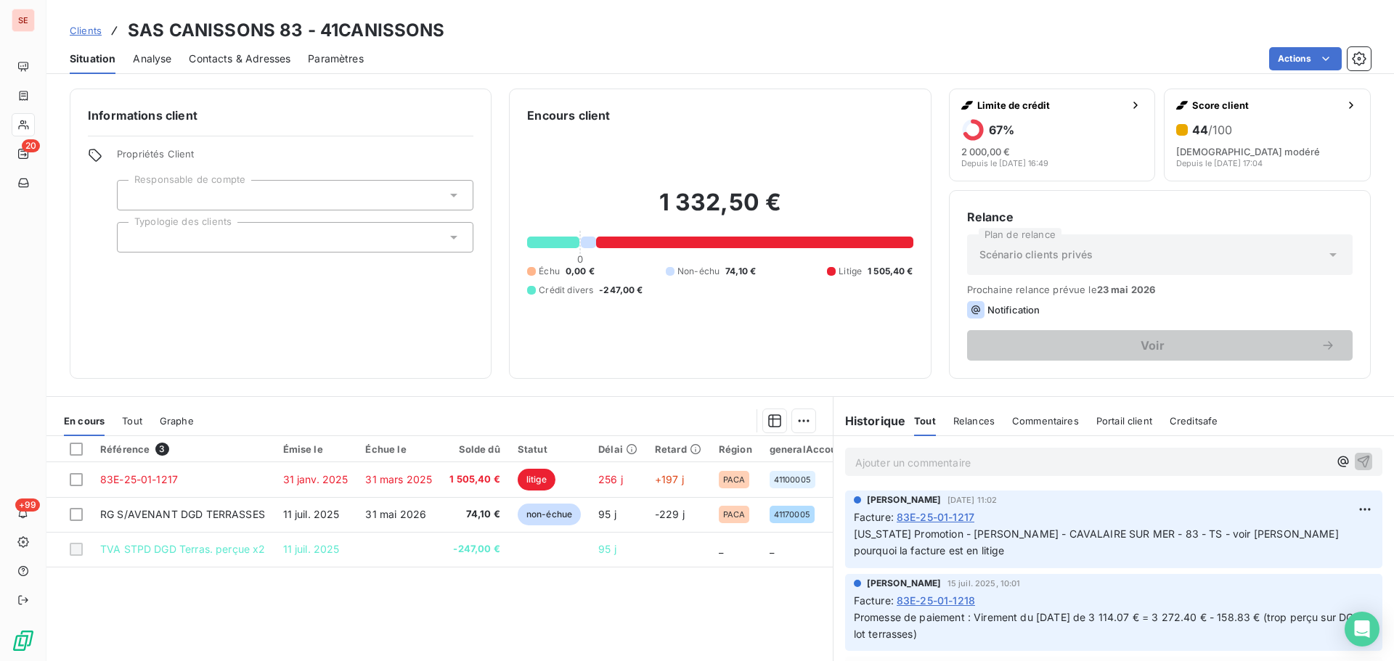
click at [957, 601] on span "83E-25-01-1218" at bounding box center [935, 600] width 78 height 15
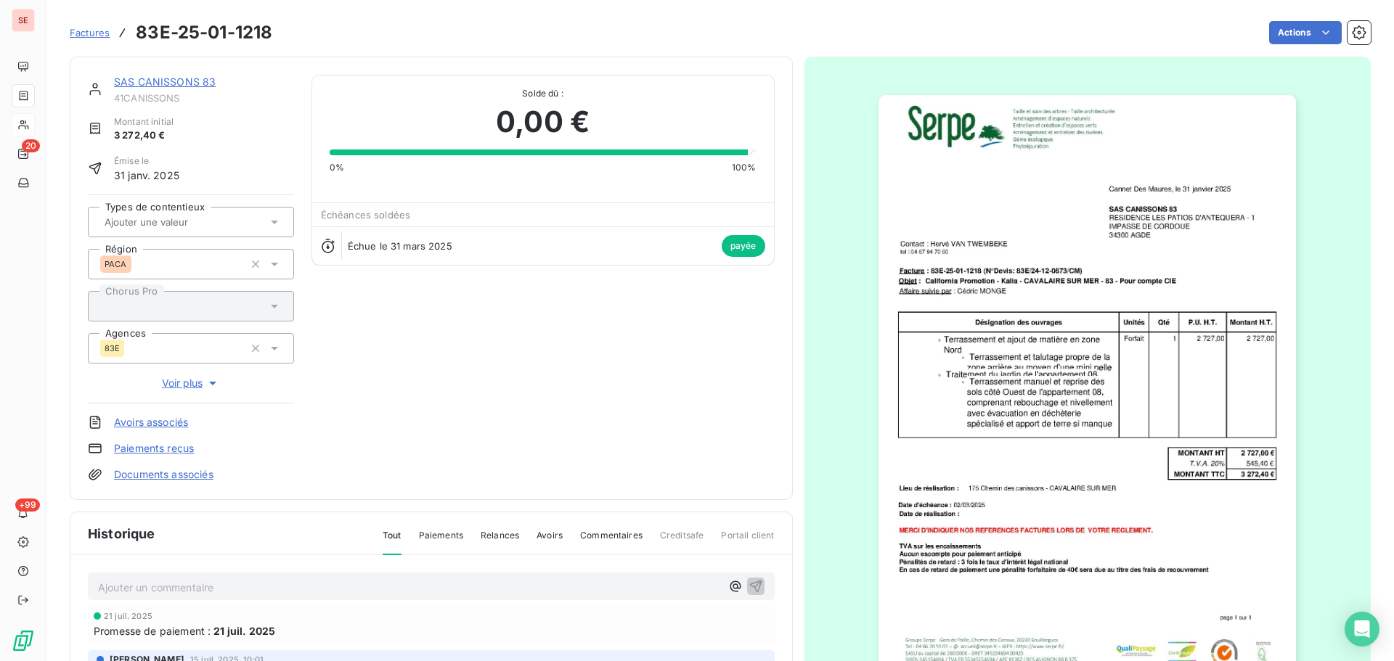
click at [160, 78] on link "SAS CANISSONS 83" at bounding box center [165, 81] width 102 height 12
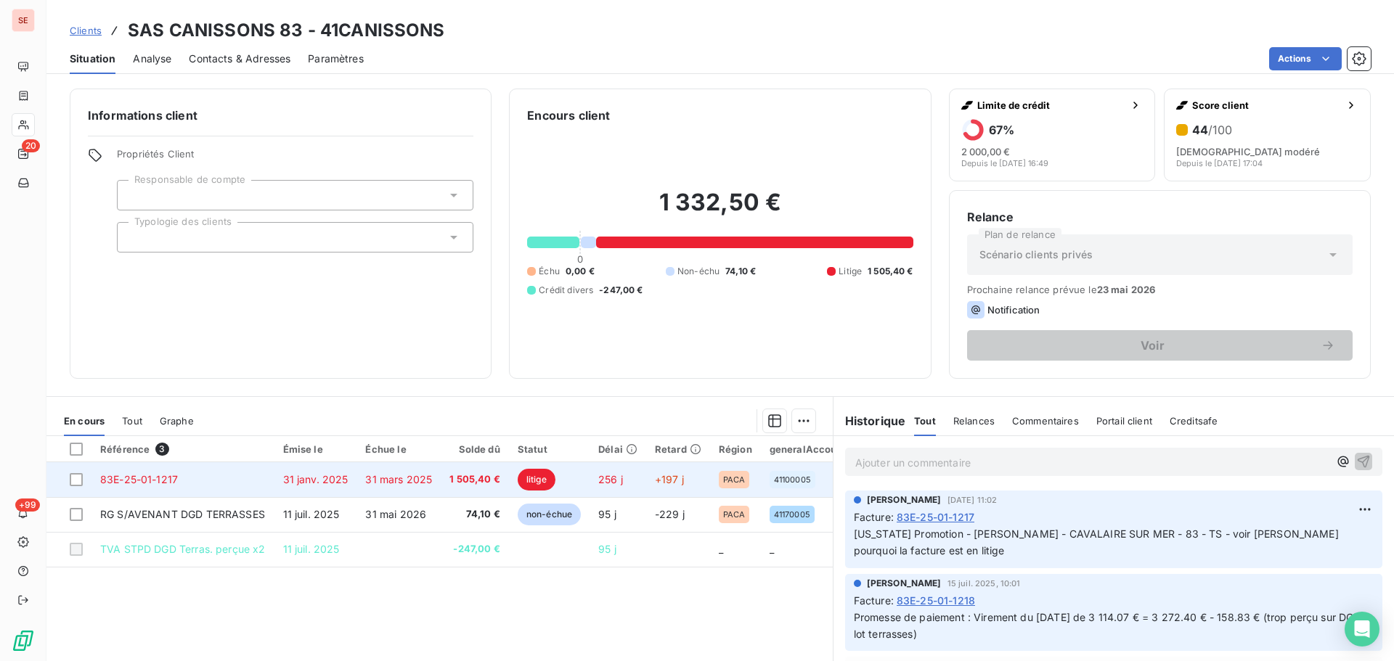
click at [365, 481] on span "31 mars 2025" at bounding box center [398, 479] width 67 height 12
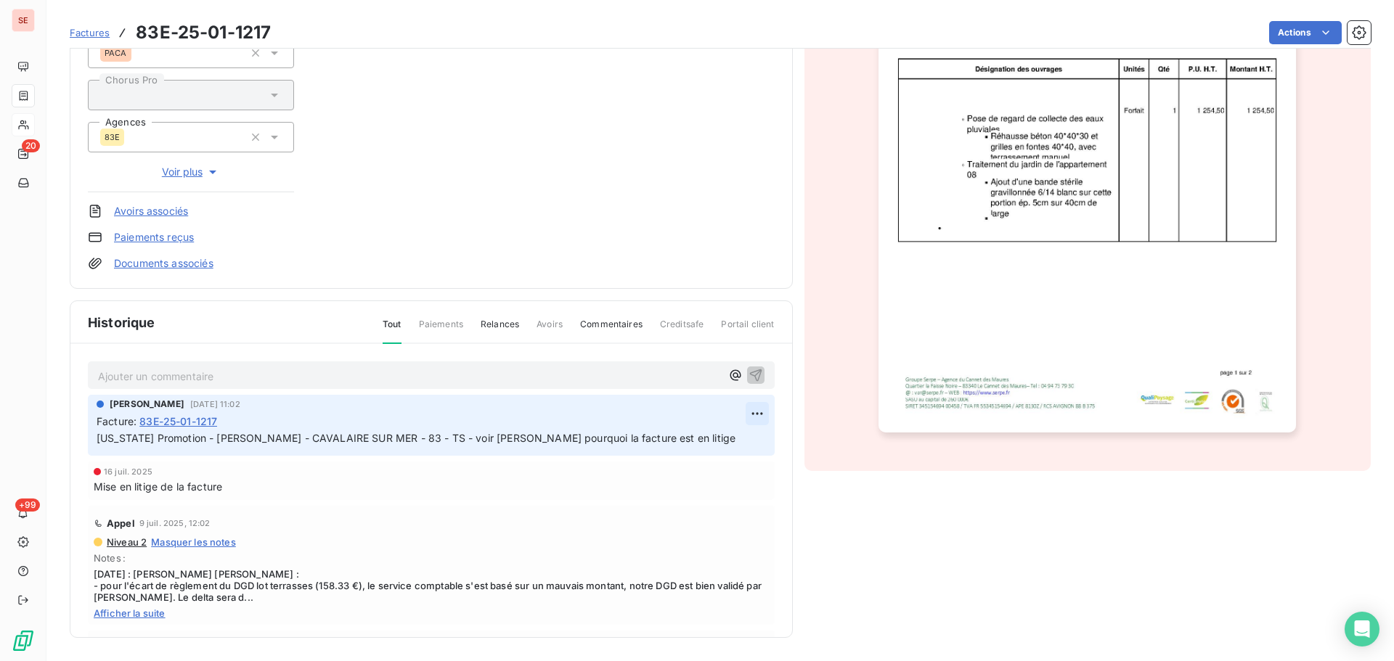
click at [746, 409] on html "SE 20 +99 Factures 83E-25-01-1217 Actions SAS CANISSONS 83 41CANISSONS Montant …" at bounding box center [697, 330] width 1394 height 661
click at [698, 467] on div "Supprimer" at bounding box center [705, 471] width 81 height 23
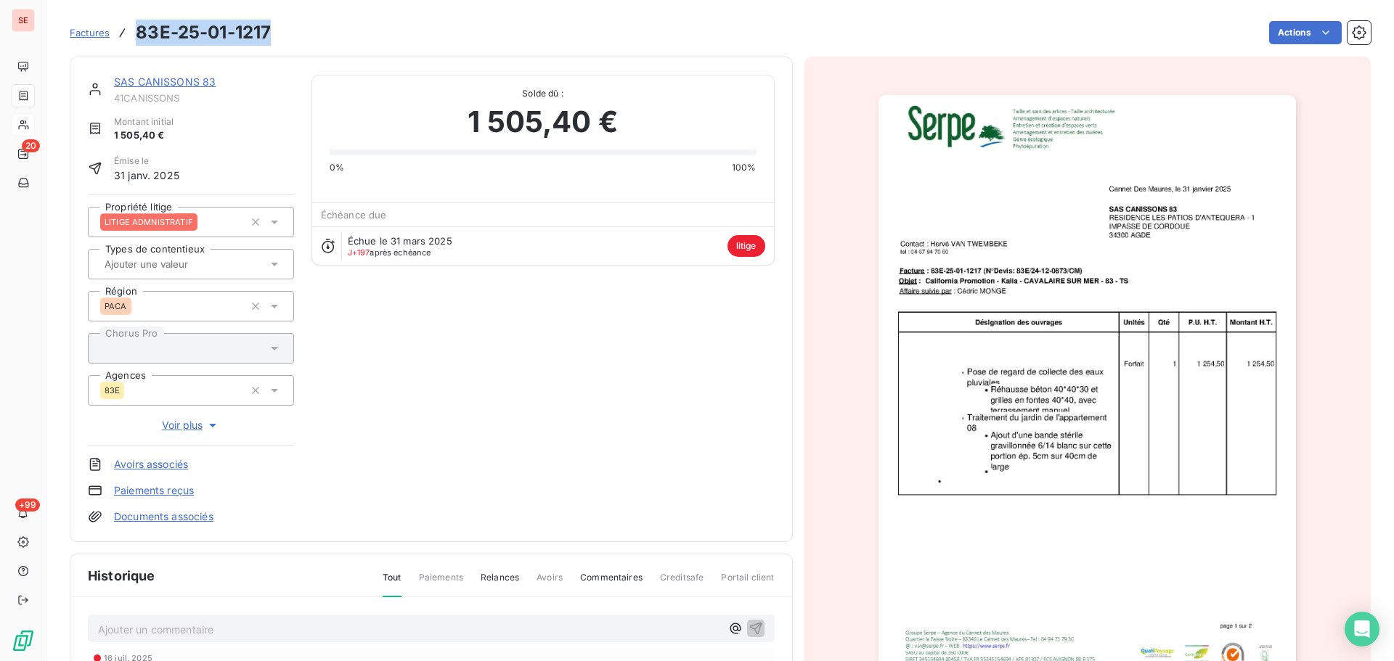
drag, startPoint x: 279, startPoint y: 30, endPoint x: 137, endPoint y: 25, distance: 142.4
click at [137, 25] on div "Factures 83E-25-01-1217 Actions" at bounding box center [720, 32] width 1301 height 30
copy h3 "83E-25-01-1217"
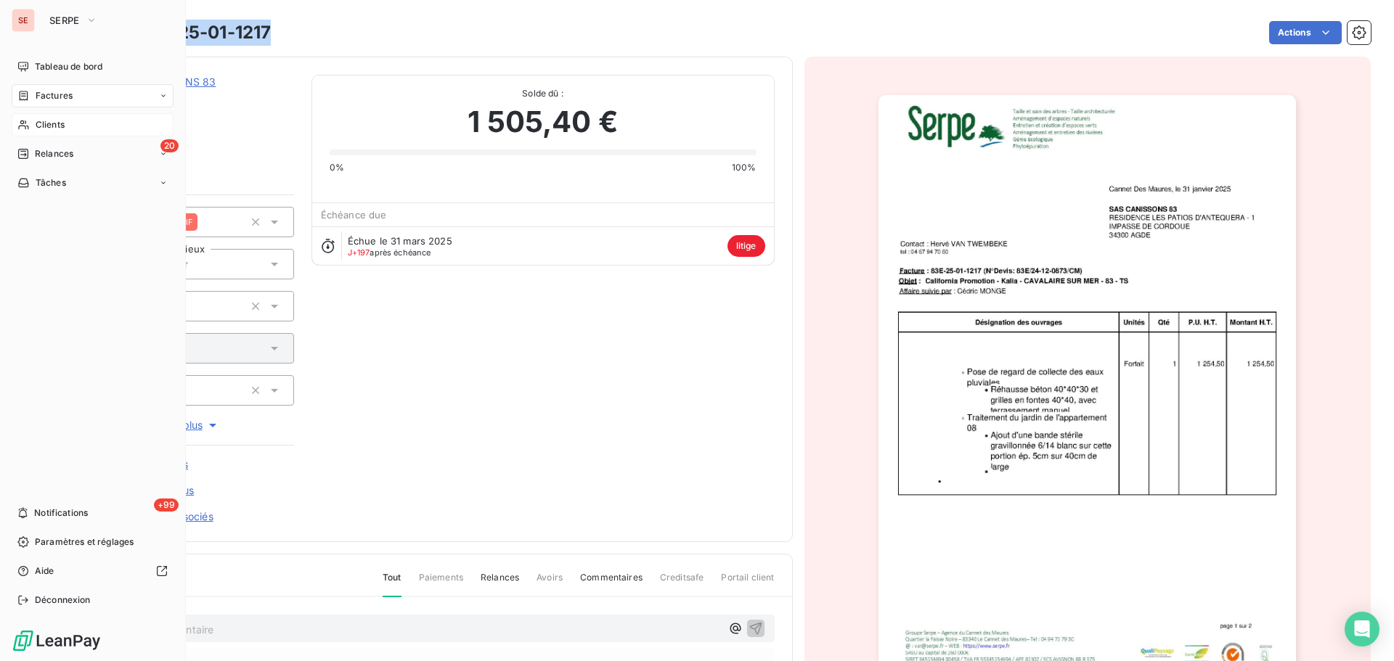
click at [34, 133] on div "Clients" at bounding box center [93, 124] width 162 height 23
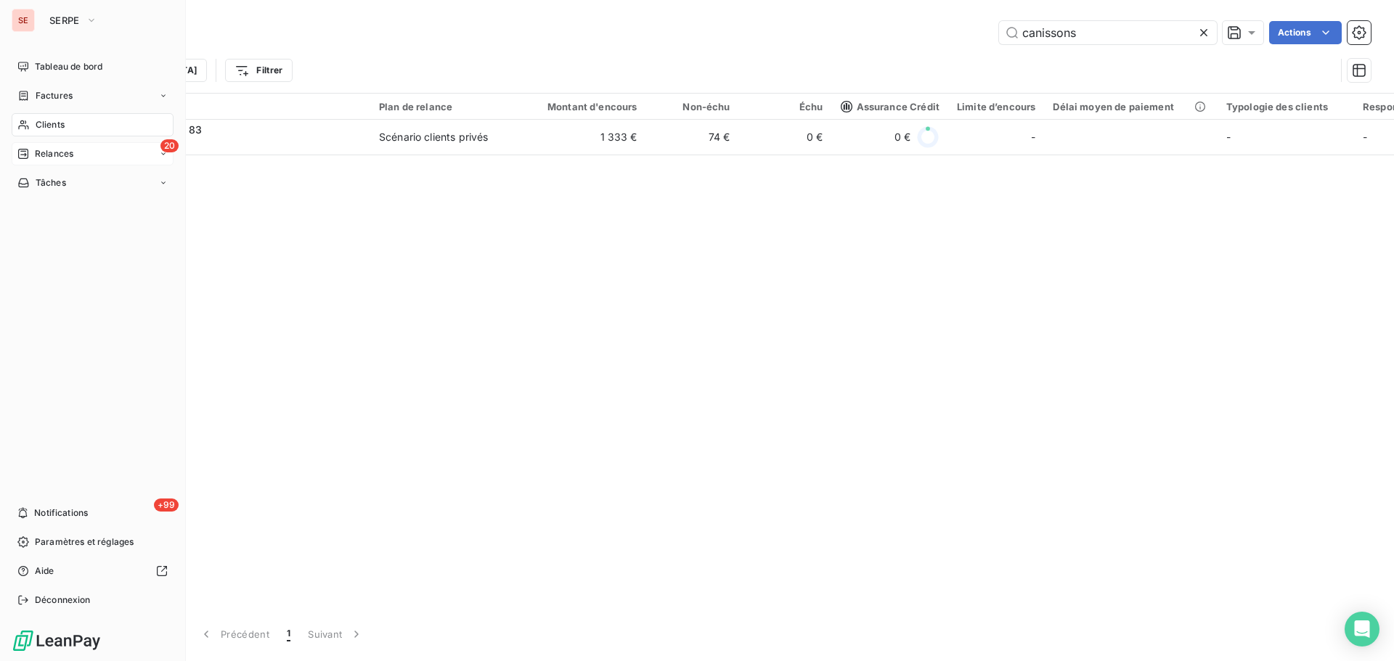
click at [54, 165] on div "20 Relances" at bounding box center [93, 153] width 162 height 23
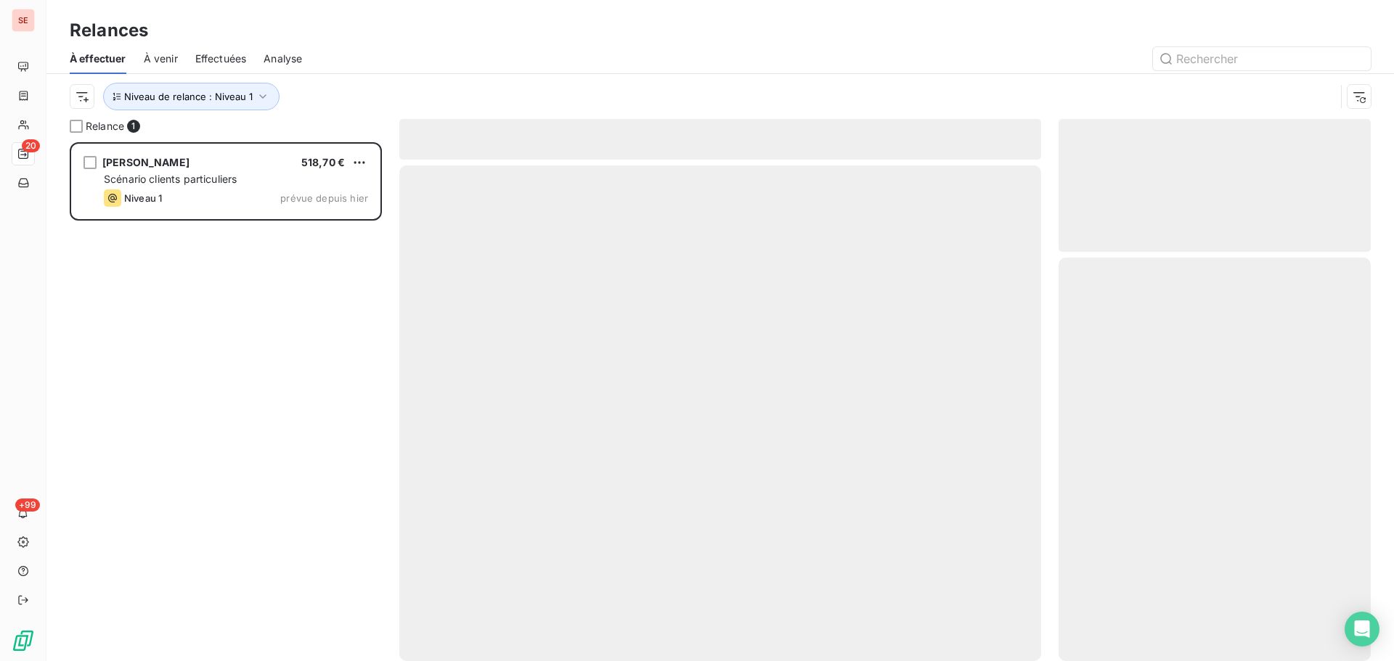
scroll to position [508, 301]
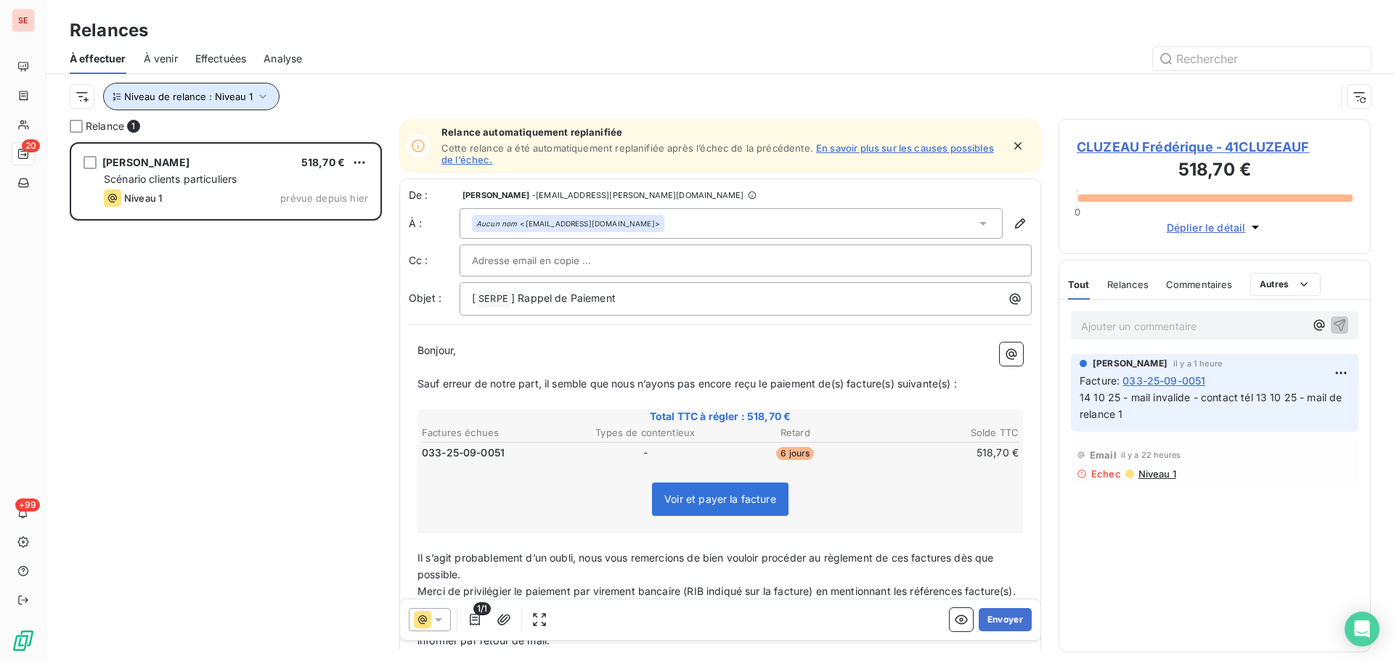
click at [250, 99] on button "Niveau de relance : Niveau 1" at bounding box center [191, 97] width 176 height 28
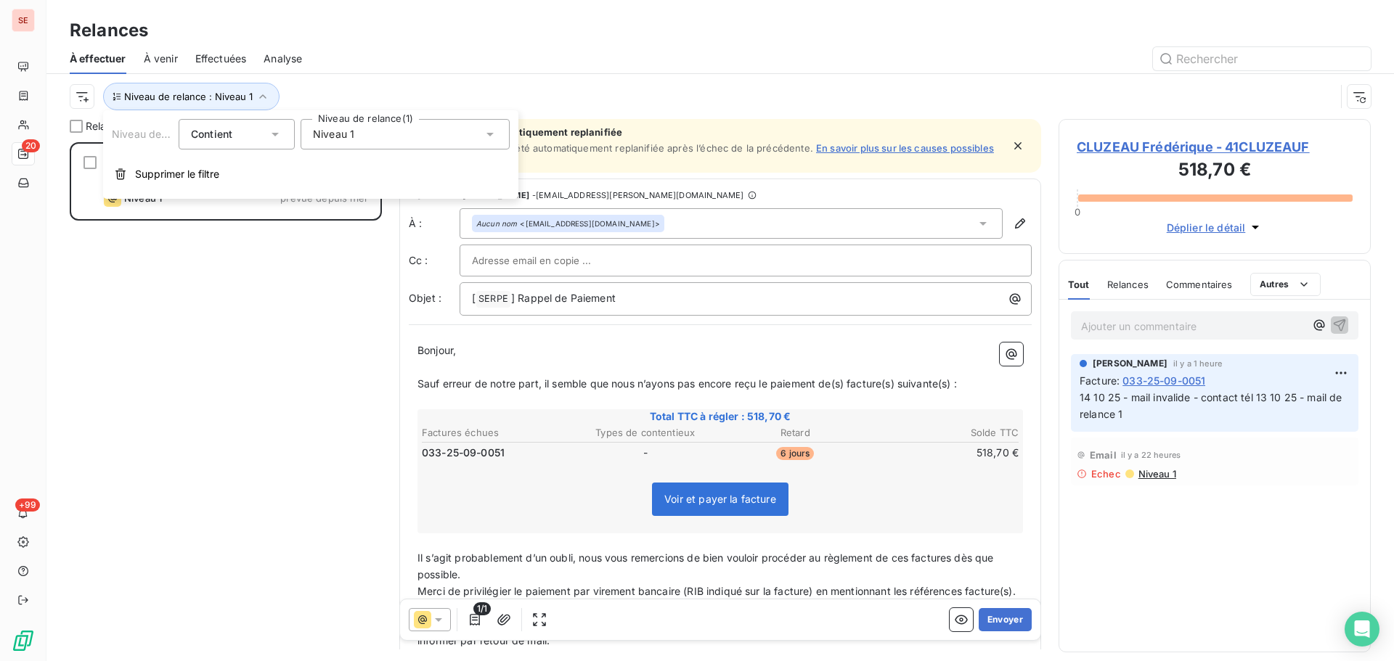
click at [233, 190] on div "Niveau de relance Contient is Niveau de relance (1) Niveau 1 Supprimer le filtre" at bounding box center [310, 154] width 415 height 89
click at [240, 179] on button "Supprimer le filtre" at bounding box center [310, 174] width 415 height 32
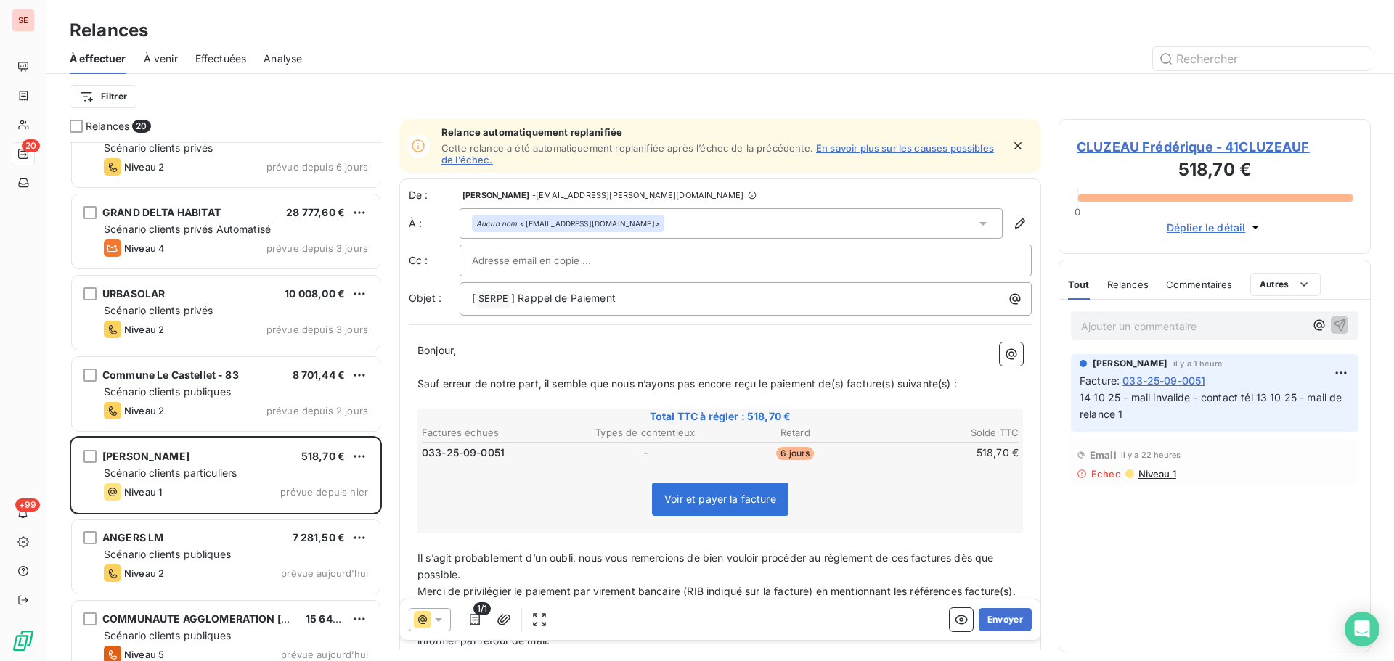
scroll to position [1108, 0]
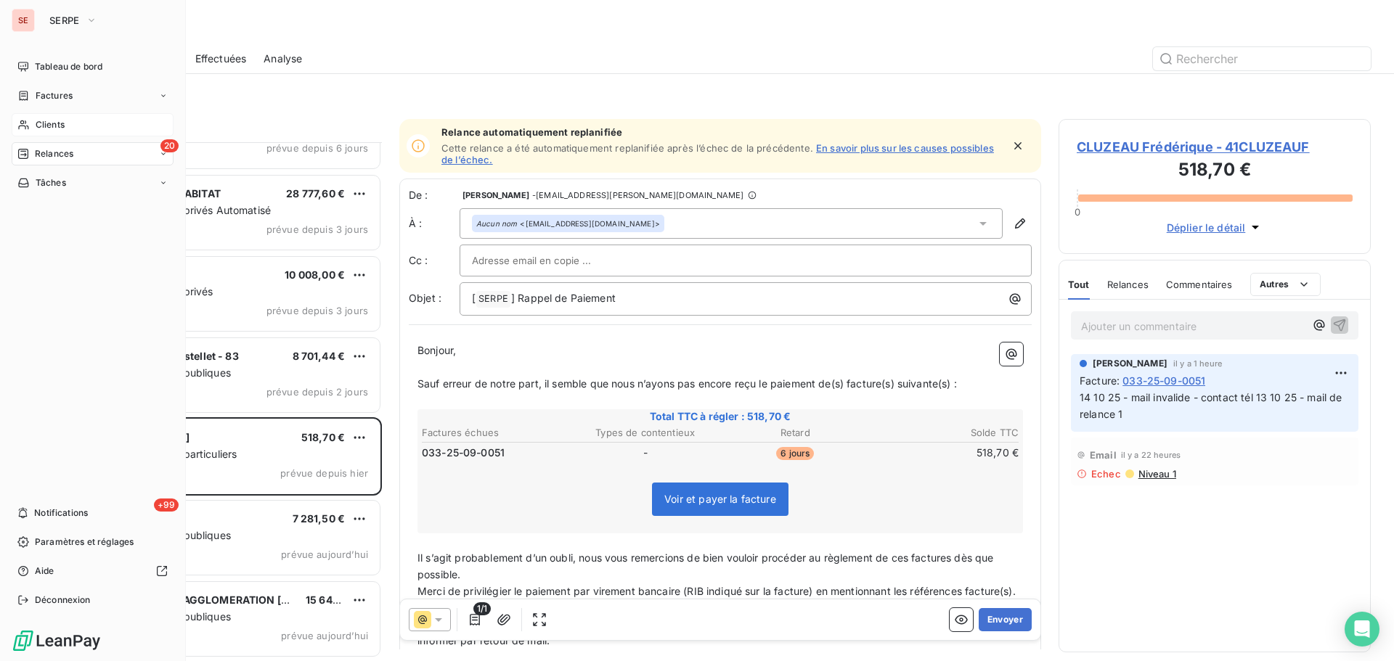
click at [32, 127] on div "Clients" at bounding box center [93, 124] width 162 height 23
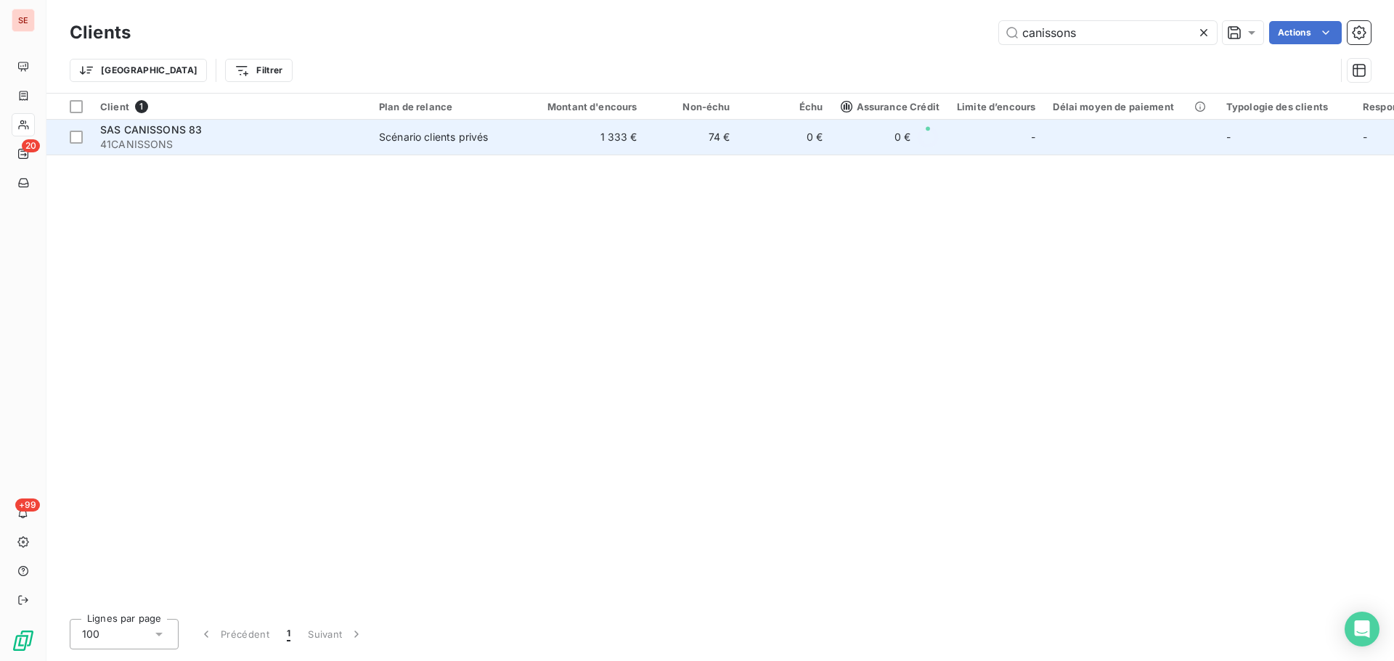
click at [698, 149] on td "74 €" at bounding box center [692, 137] width 93 height 35
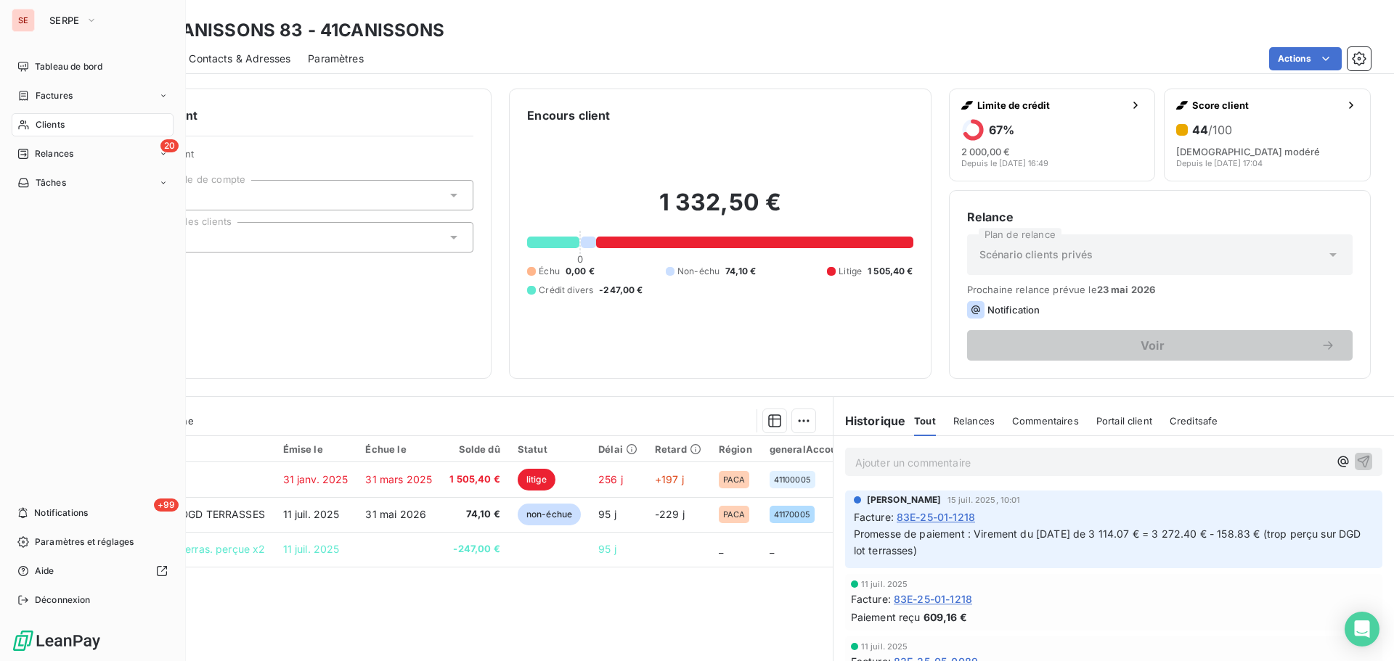
click at [72, 122] on div "Clients" at bounding box center [93, 124] width 162 height 23
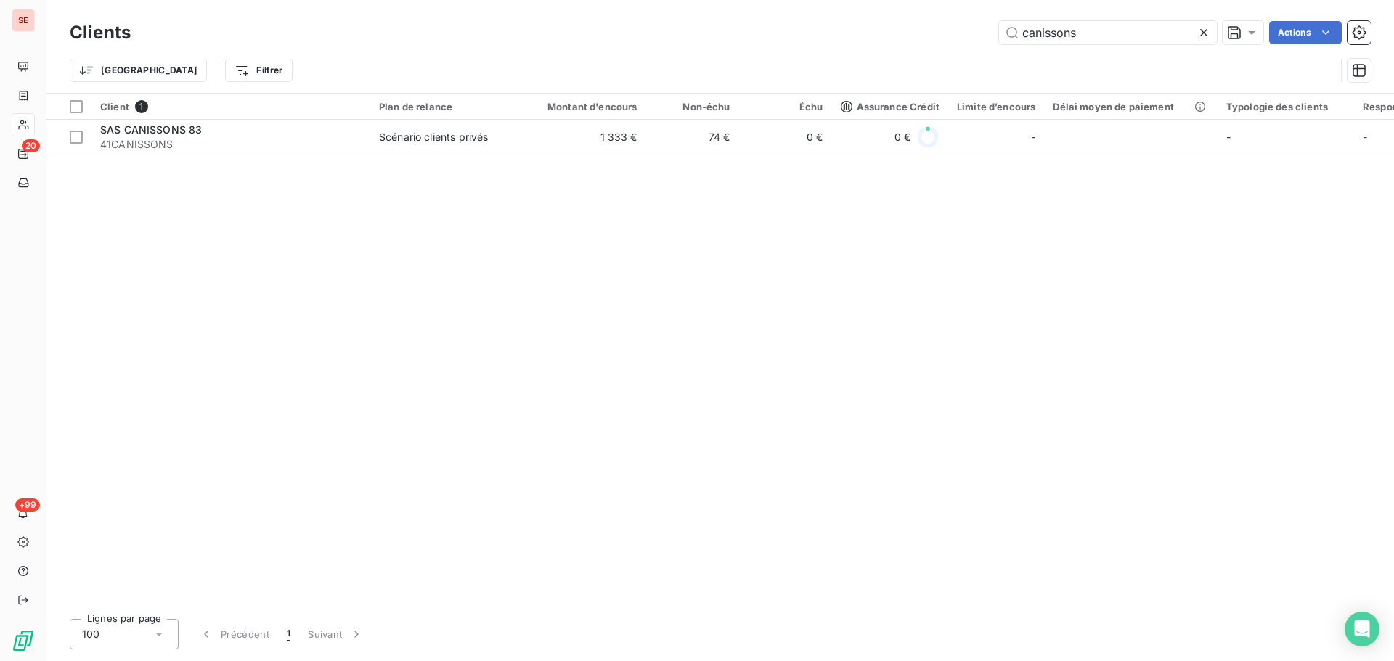
drag, startPoint x: 1103, startPoint y: 33, endPoint x: 915, endPoint y: 35, distance: 188.7
click at [939, 36] on div "canissons Actions" at bounding box center [759, 32] width 1222 height 23
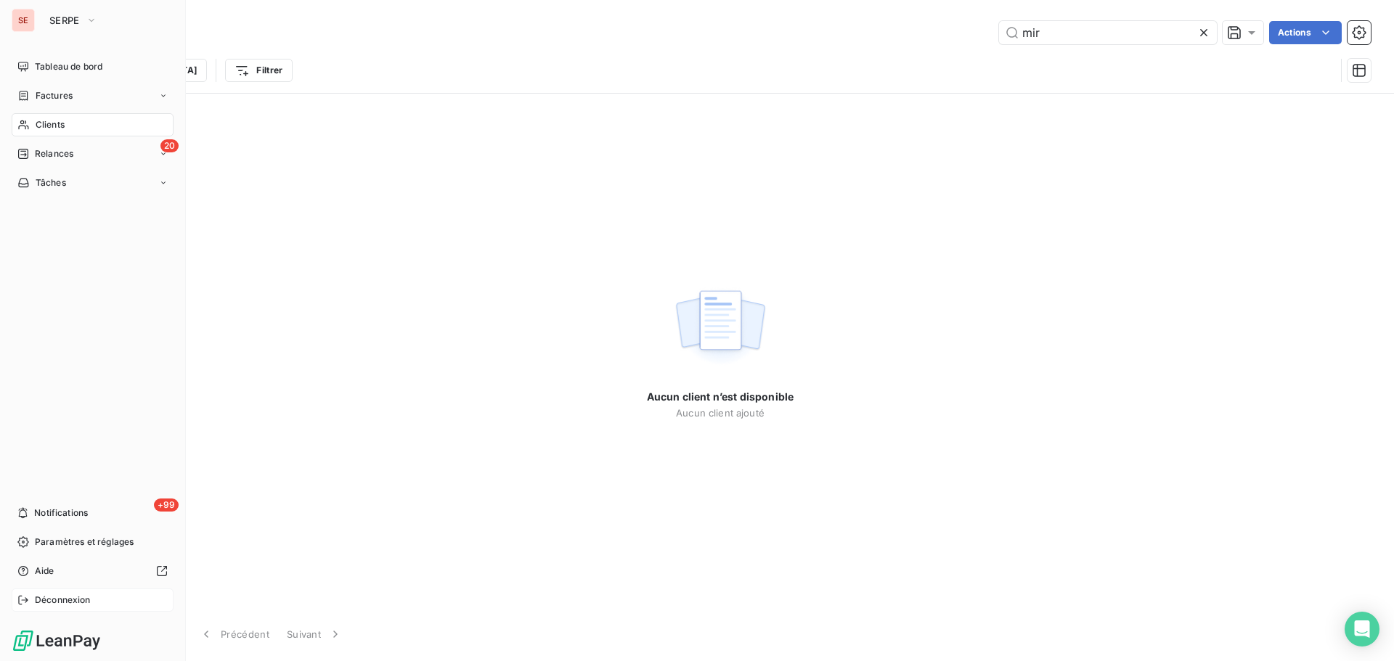
type input "mir"
click at [30, 606] on div "Déconnexion" at bounding box center [93, 600] width 162 height 23
